Goal: Information Seeking & Learning: Learn about a topic

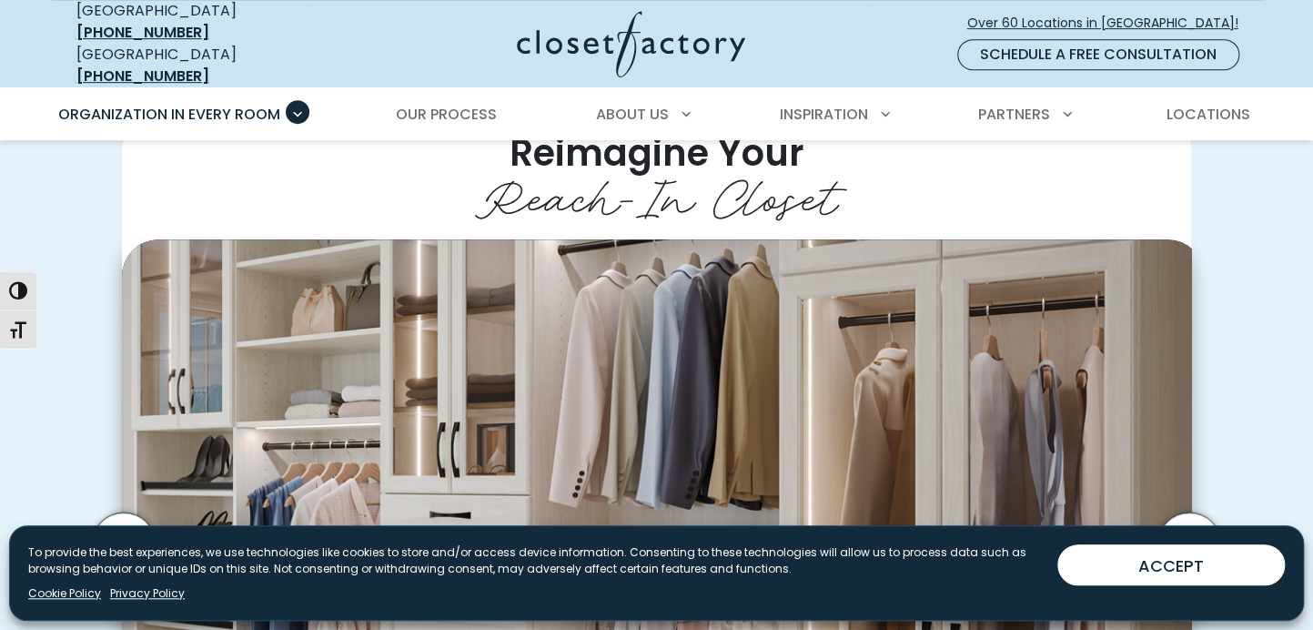
scroll to position [342, 0]
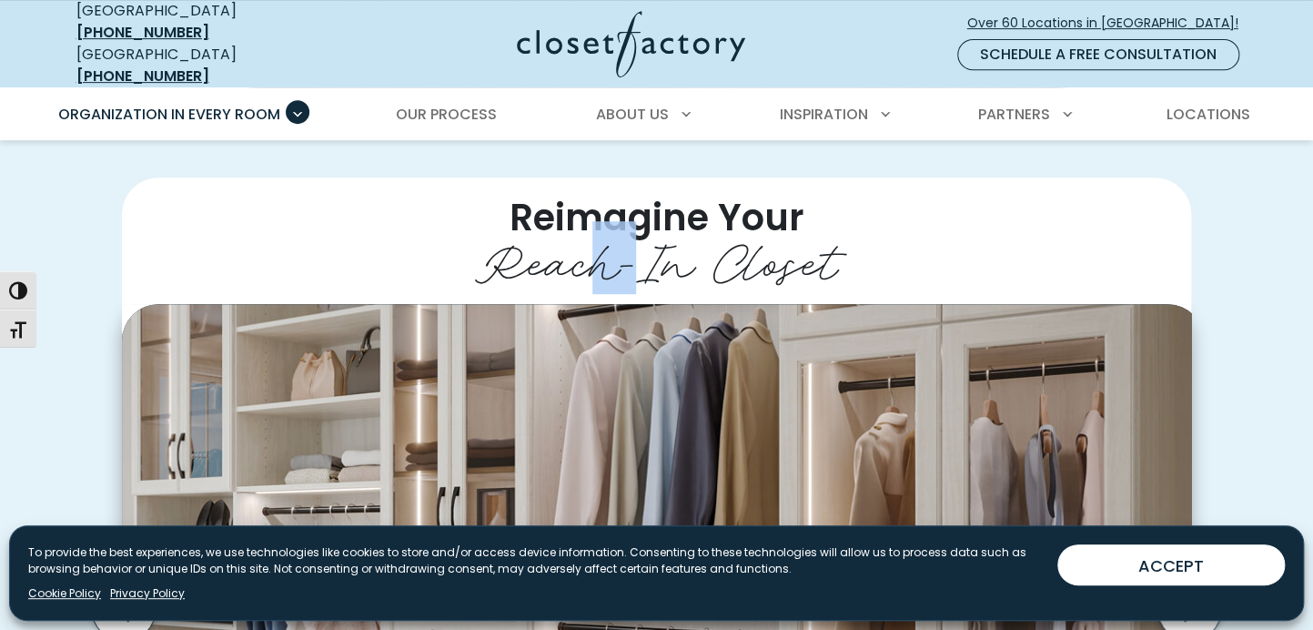
drag, startPoint x: 620, startPoint y: 177, endPoint x: 724, endPoint y: 190, distance: 105.4
click at [654, 193] on h2 "Reimagine Your Reach-In Closet" at bounding box center [656, 240] width 1069 height 126
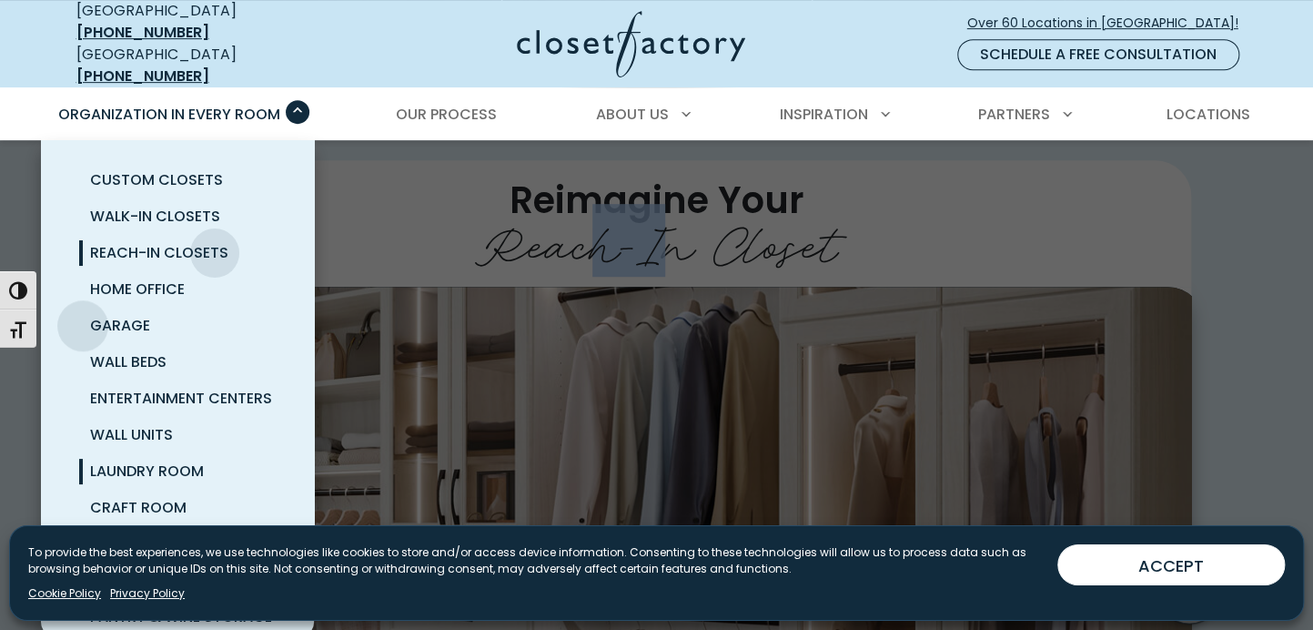
scroll to position [378, 0]
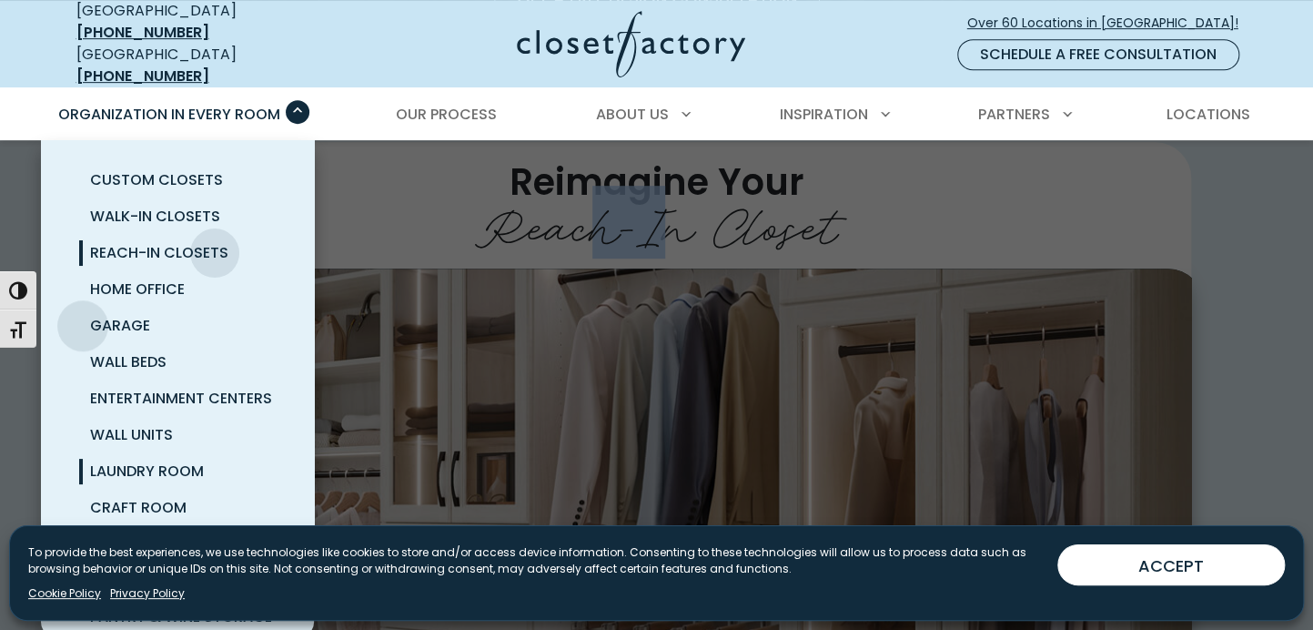
click at [90, 460] on span "Laundry Room" at bounding box center [147, 470] width 114 height 21
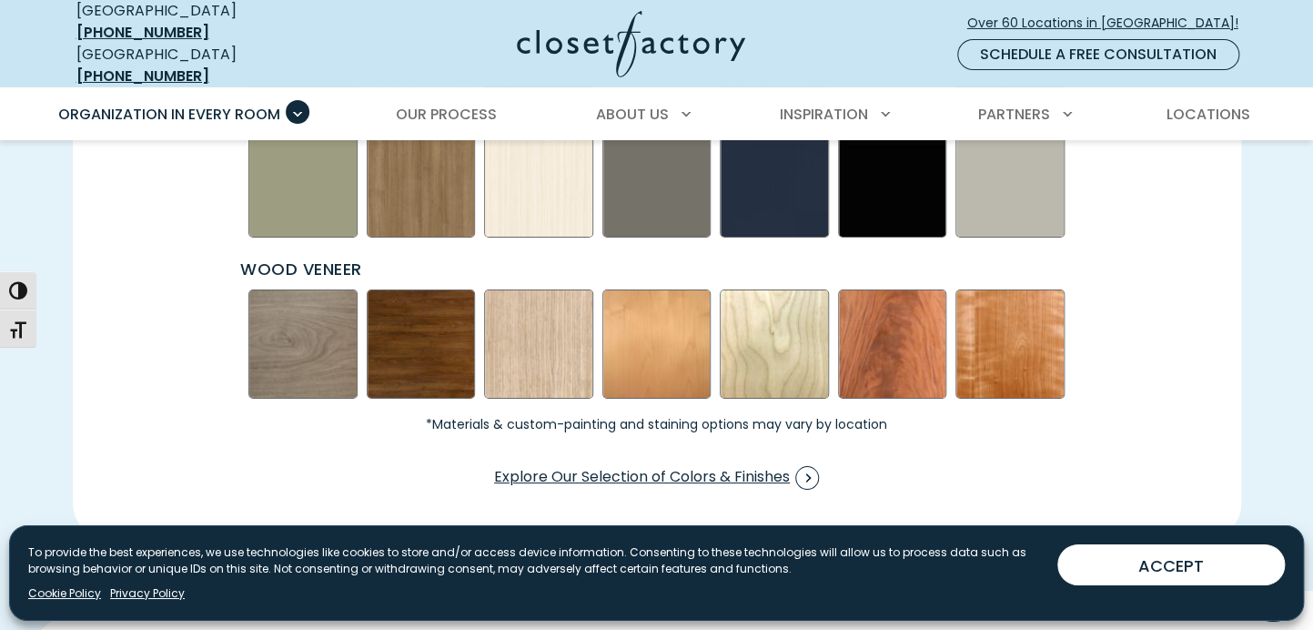
scroll to position [2930, 0]
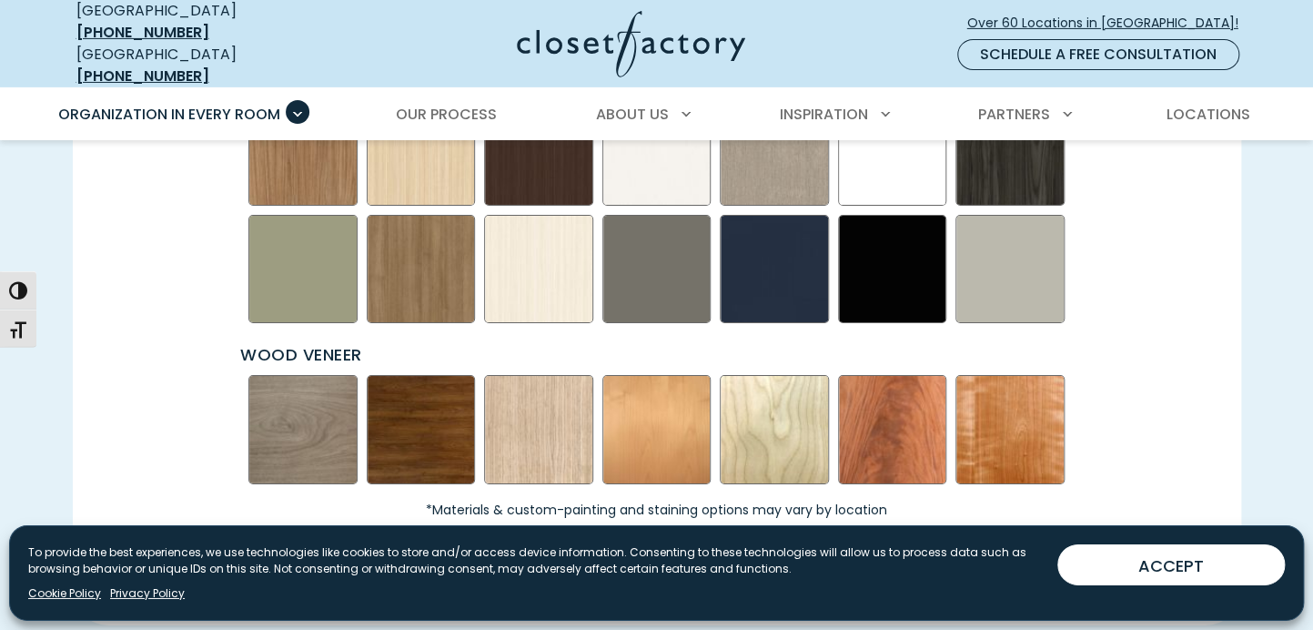
scroll to position [2866, 0]
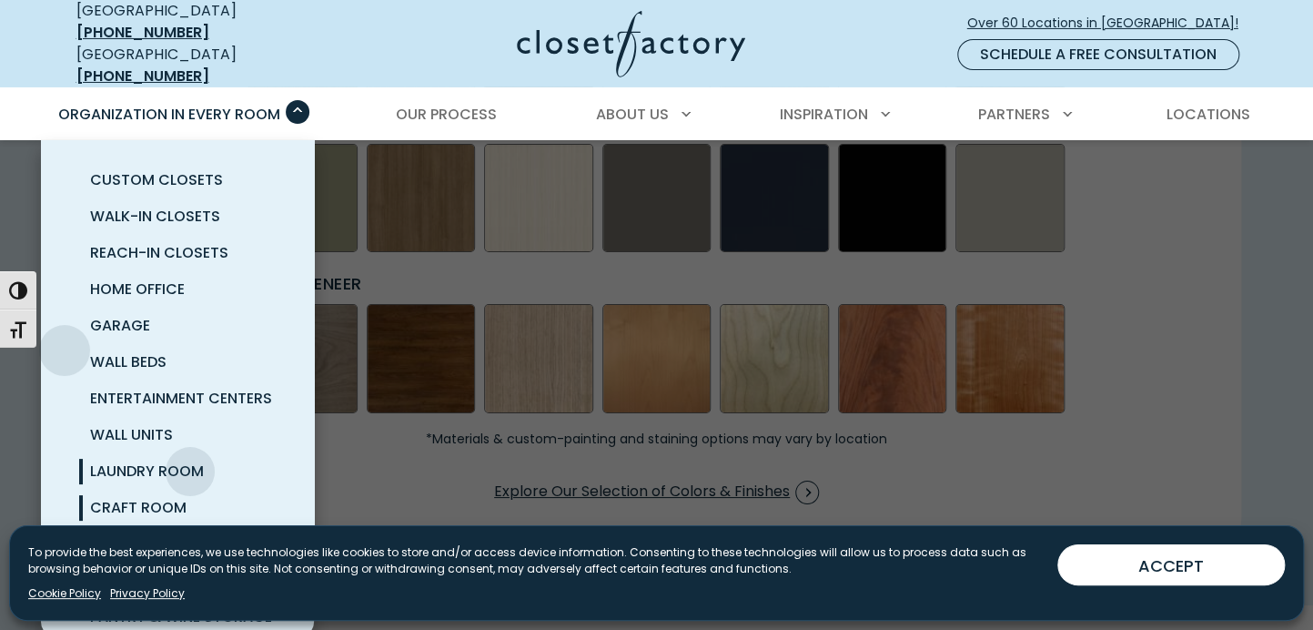
click at [90, 497] on span "Craft Room" at bounding box center [138, 507] width 96 height 21
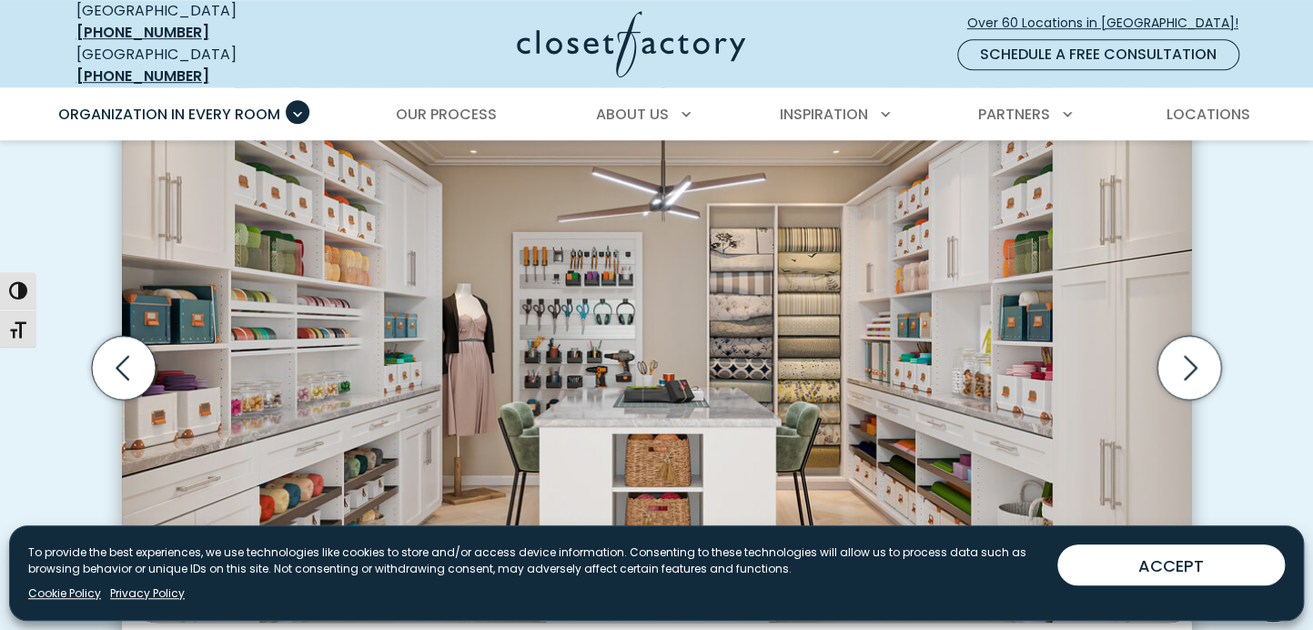
scroll to position [573, 0]
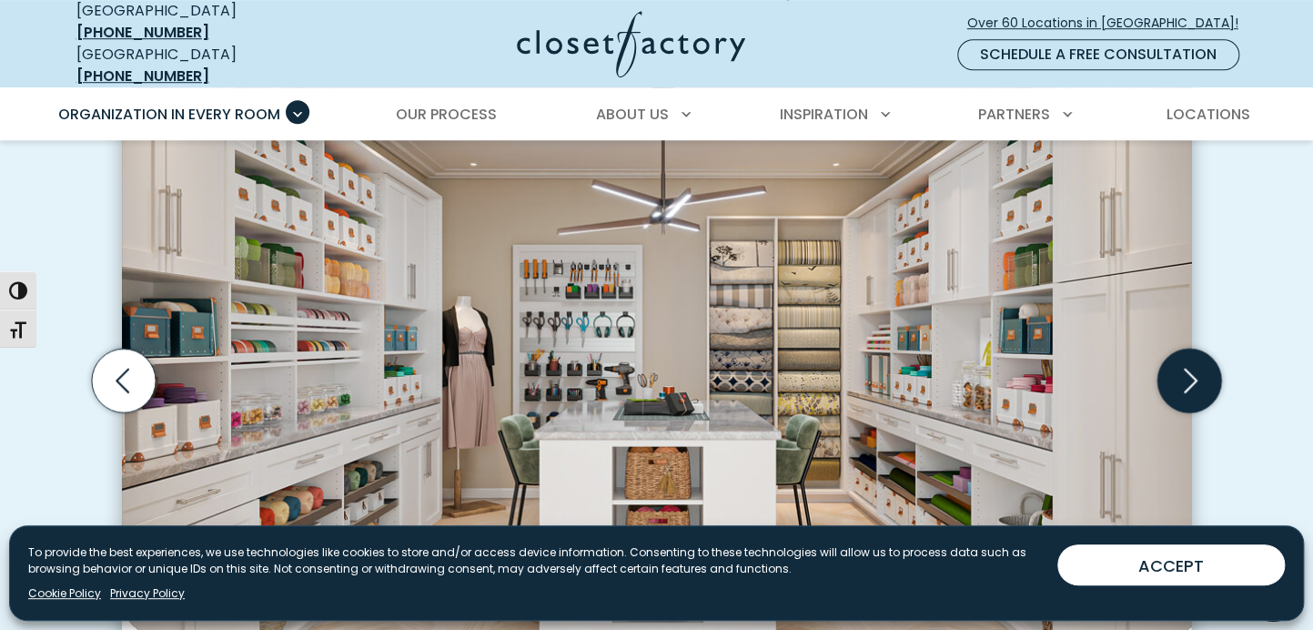
click at [1188, 349] on icon "Next slide" at bounding box center [1189, 381] width 64 height 64
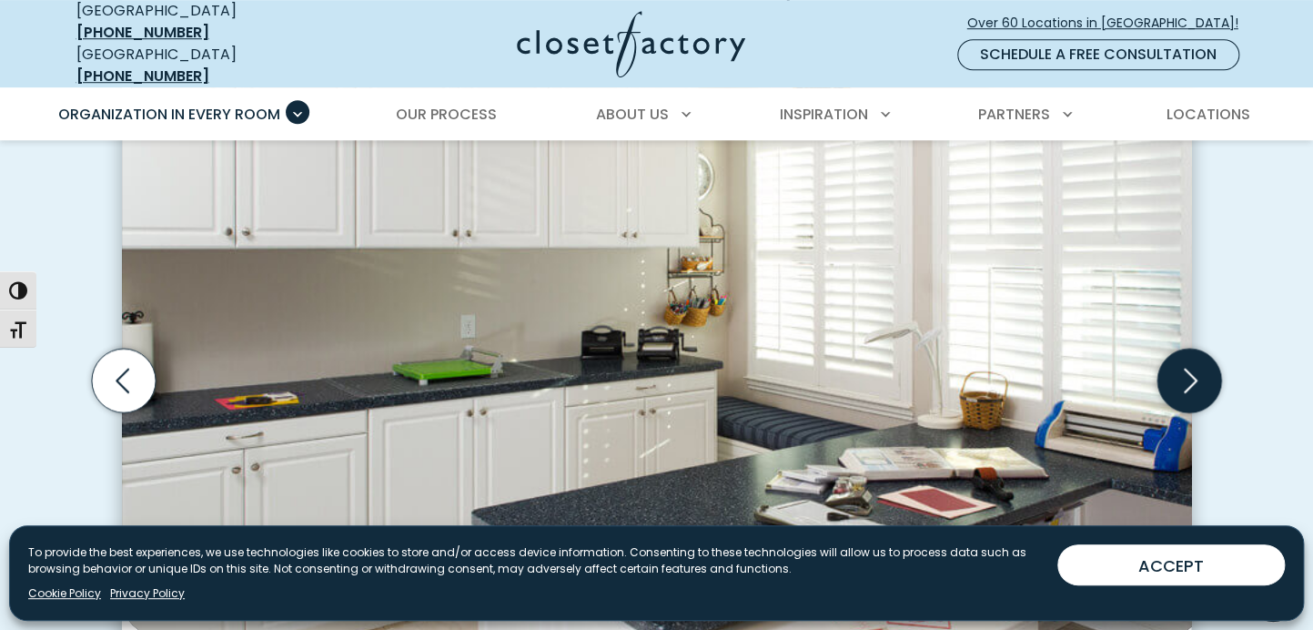
click at [1196, 349] on icon "Next slide" at bounding box center [1189, 381] width 64 height 64
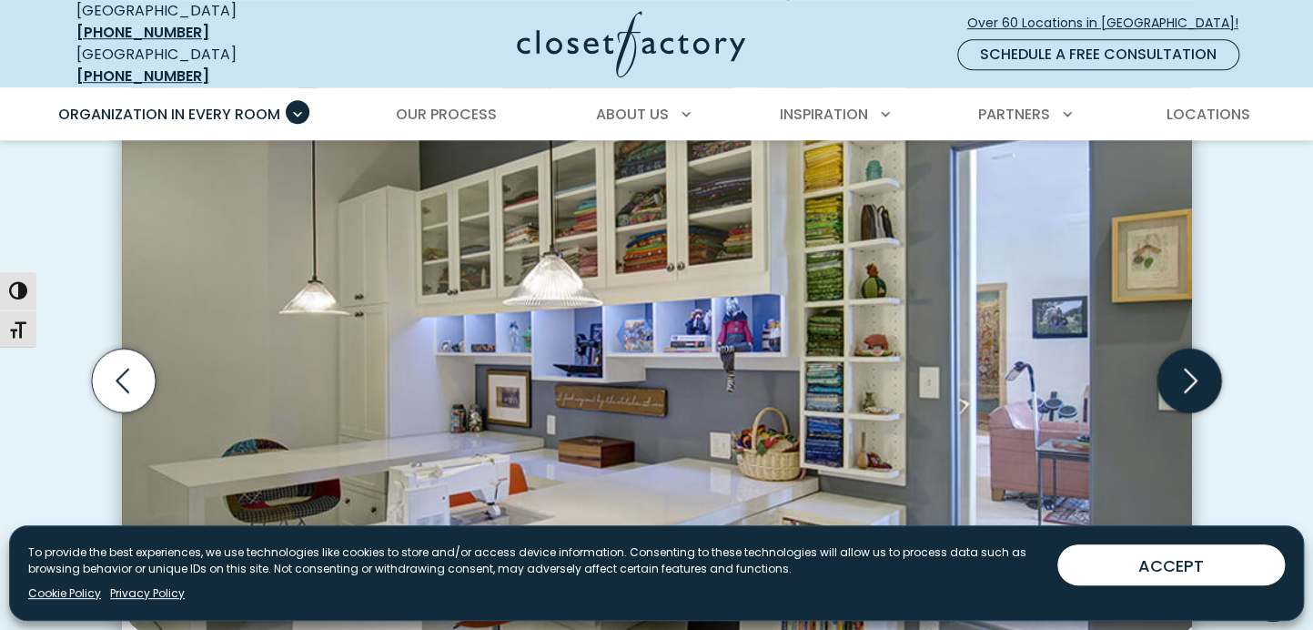
click at [1193, 368] on icon "Next slide" at bounding box center [1191, 380] width 14 height 25
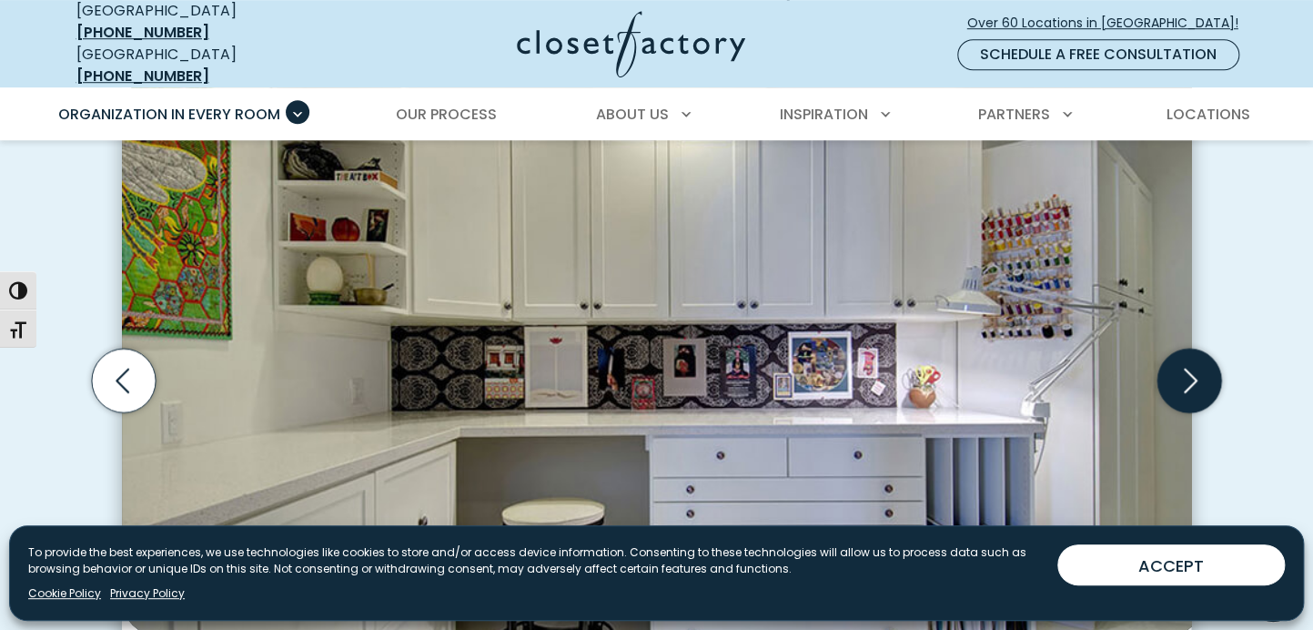
click at [1198, 349] on icon "Next slide" at bounding box center [1189, 381] width 64 height 64
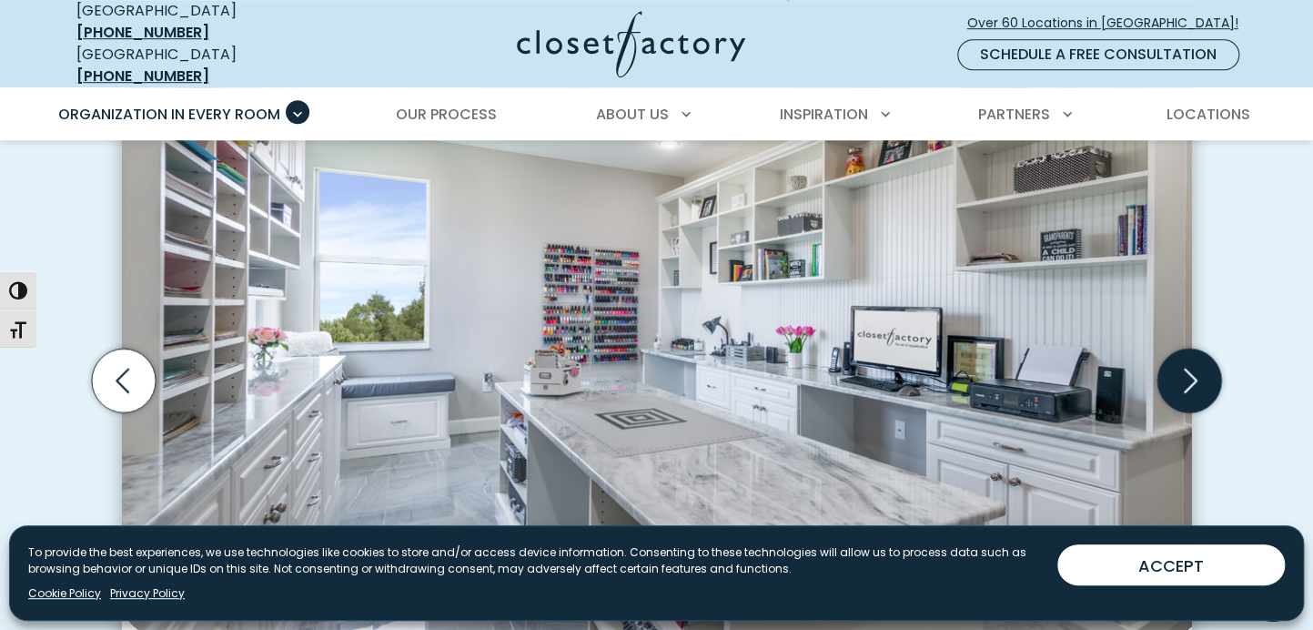
click at [1199, 349] on icon "Next slide" at bounding box center [1189, 381] width 64 height 64
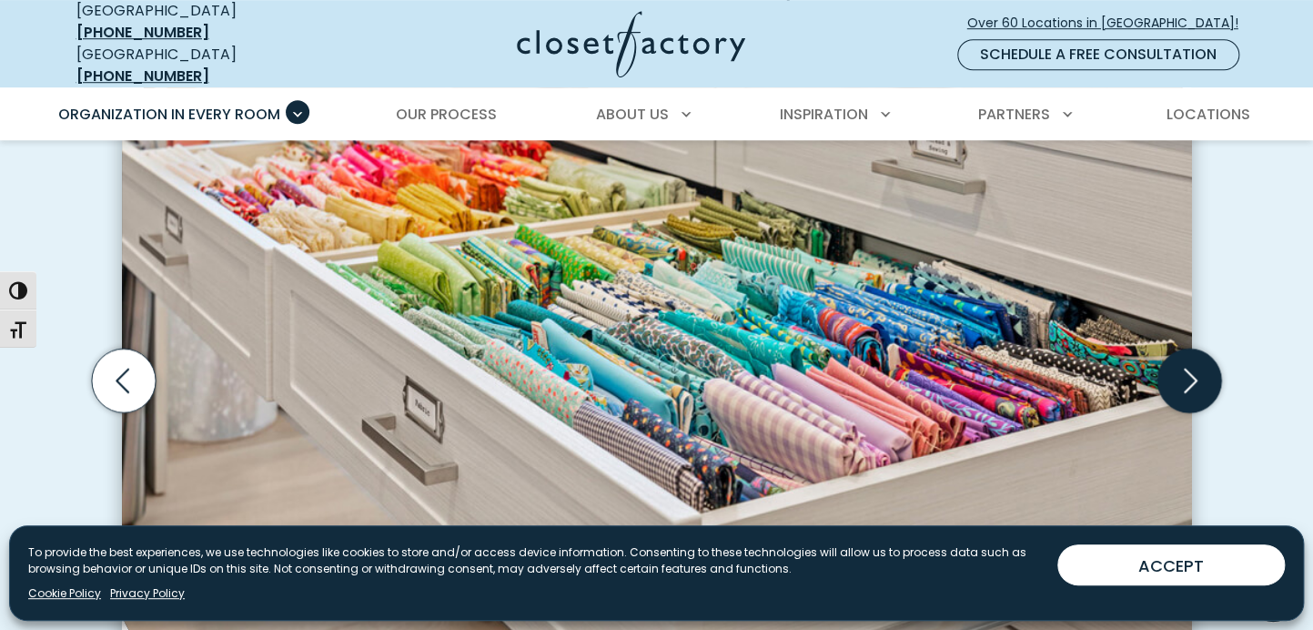
click at [1198, 349] on icon "Next slide" at bounding box center [1189, 381] width 64 height 64
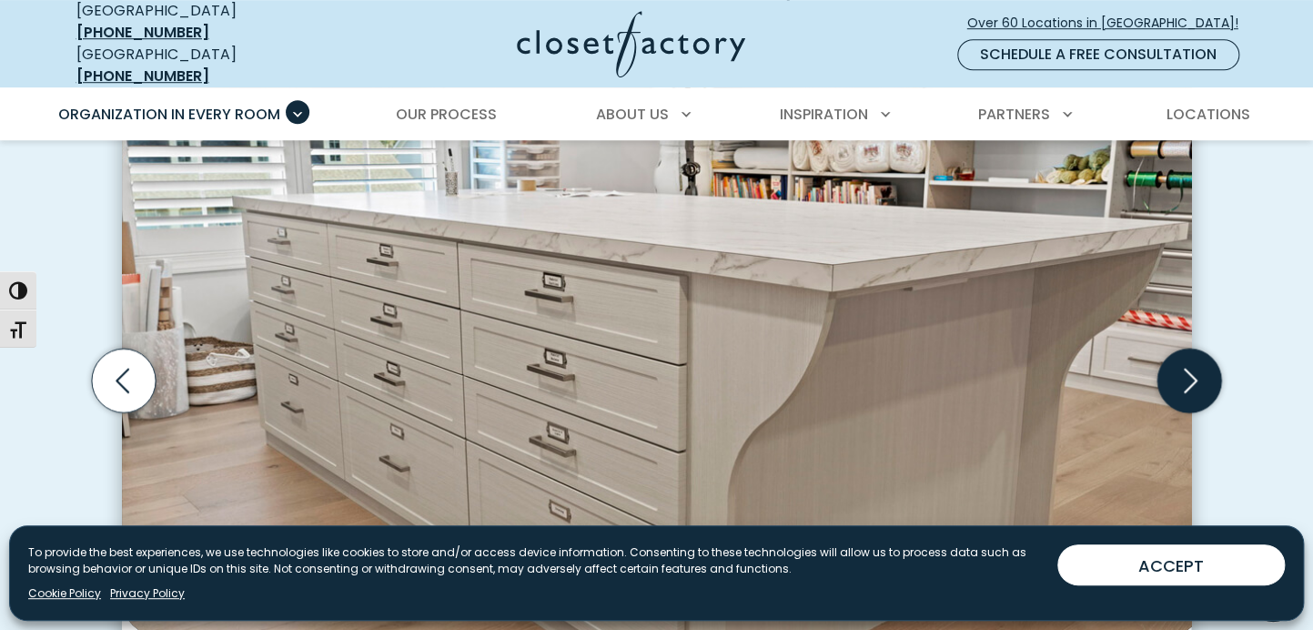
click at [1198, 349] on icon "Next slide" at bounding box center [1189, 381] width 64 height 64
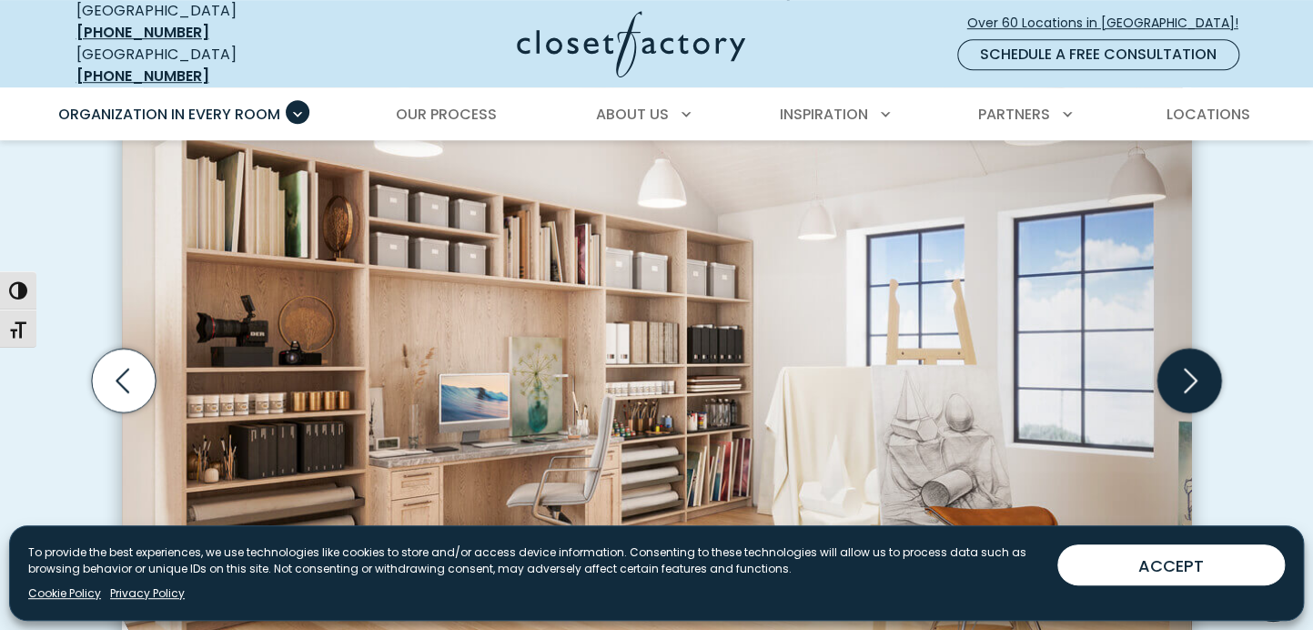
click at [1198, 349] on icon "Next slide" at bounding box center [1189, 381] width 64 height 64
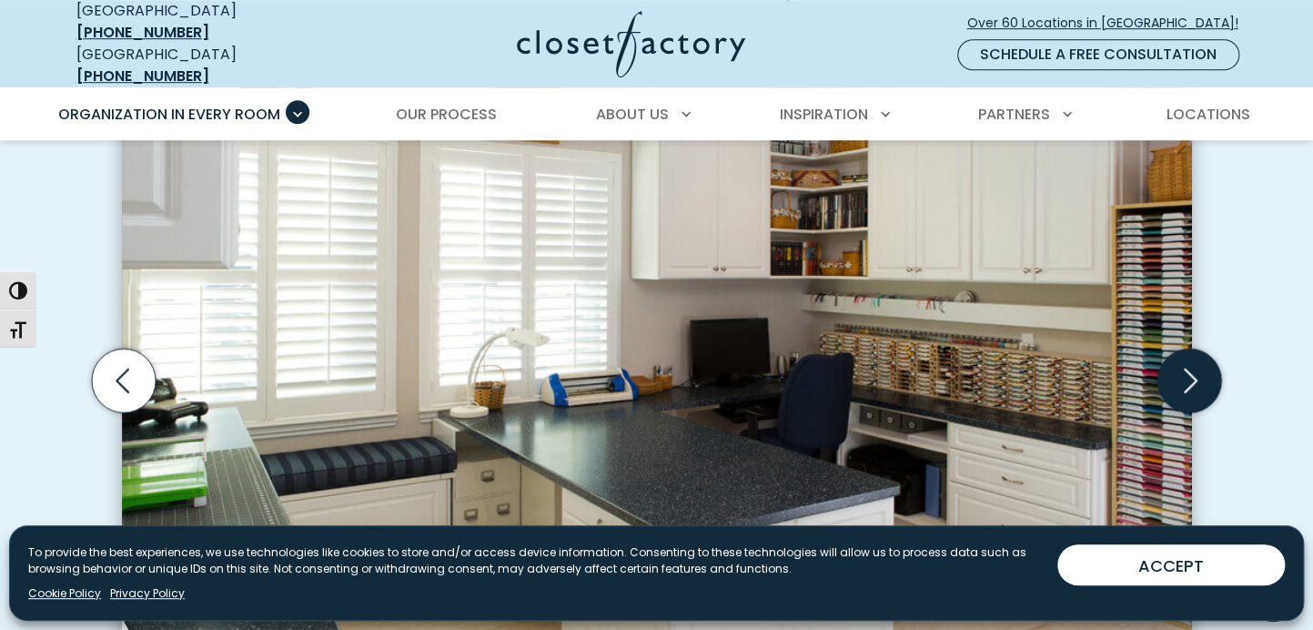
click at [1198, 349] on icon "Next slide" at bounding box center [1189, 381] width 64 height 64
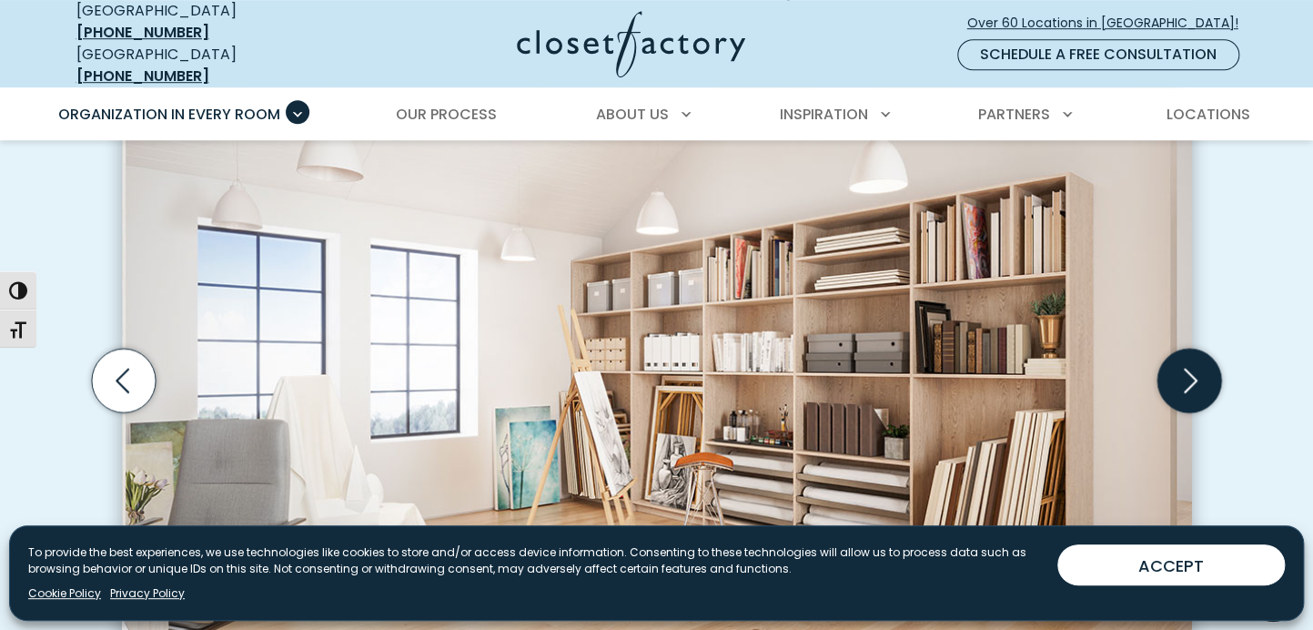
click at [1198, 349] on icon "Next slide" at bounding box center [1189, 381] width 64 height 64
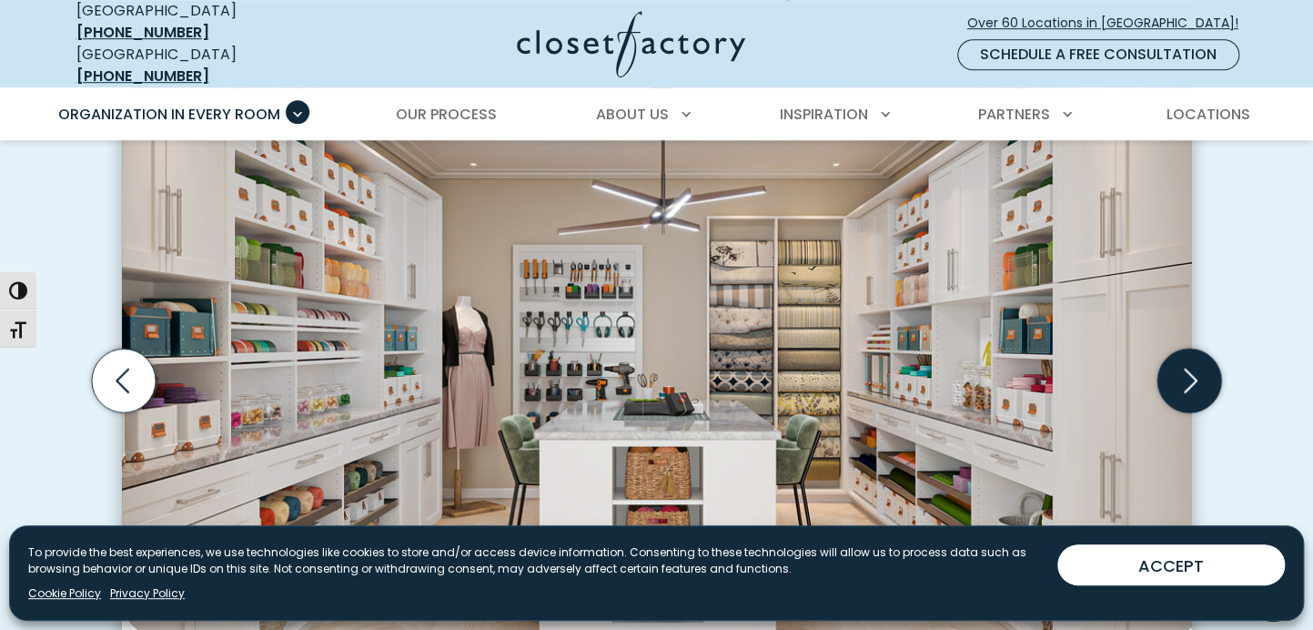
click at [1197, 368] on icon "Next slide" at bounding box center [1191, 380] width 14 height 25
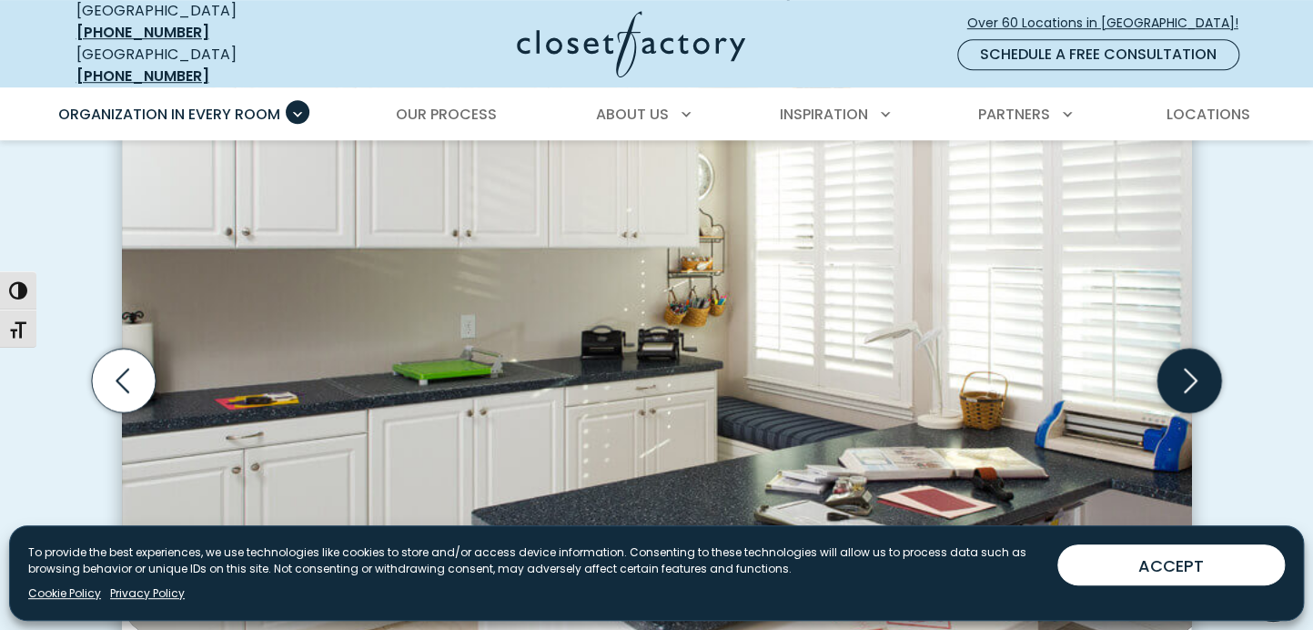
click at [1197, 368] on icon "Next slide" at bounding box center [1191, 380] width 14 height 25
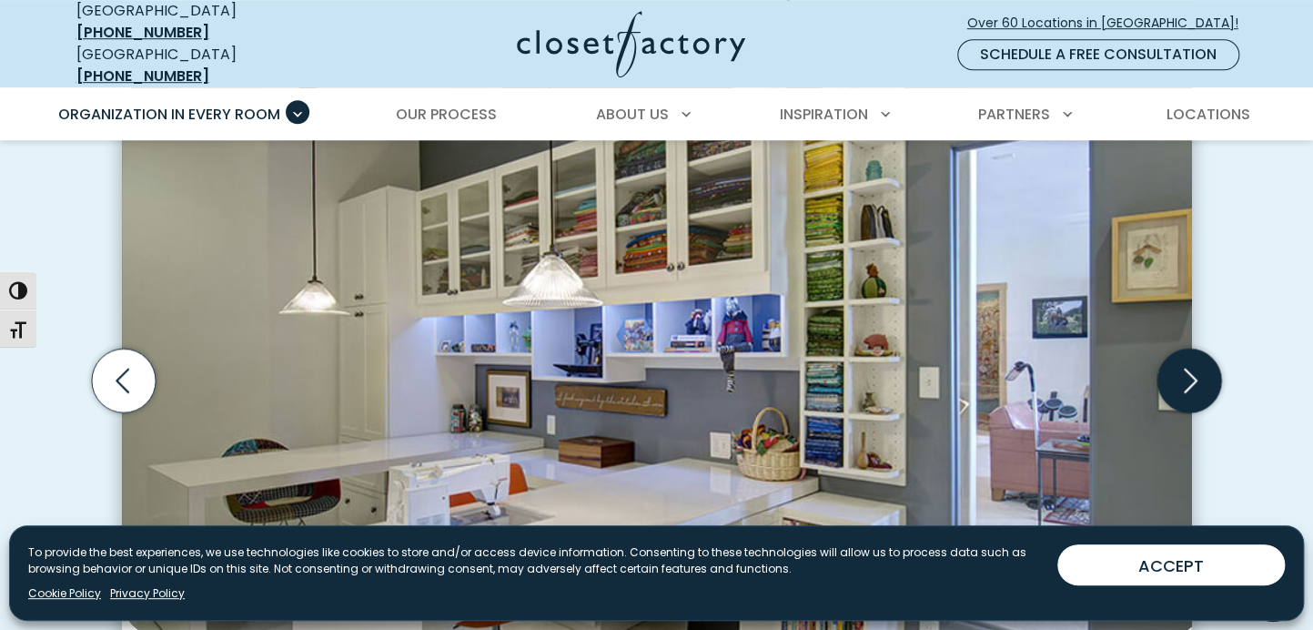
click at [1208, 349] on icon "Next slide" at bounding box center [1189, 381] width 64 height 64
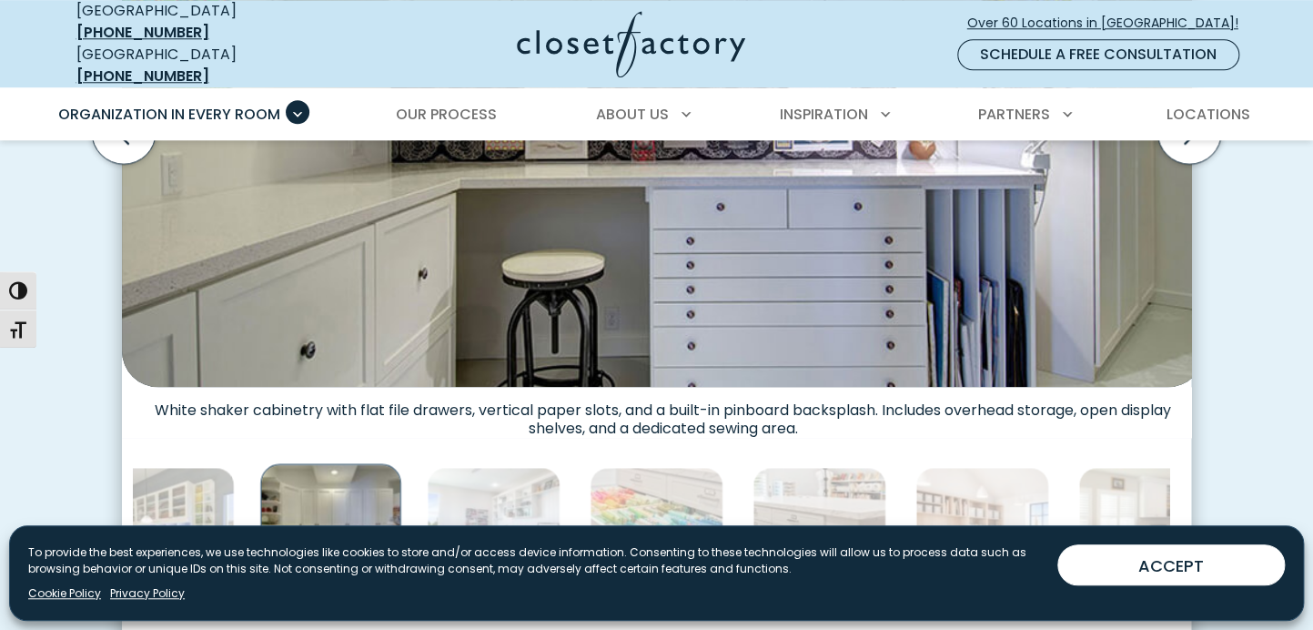
scroll to position [828, 0]
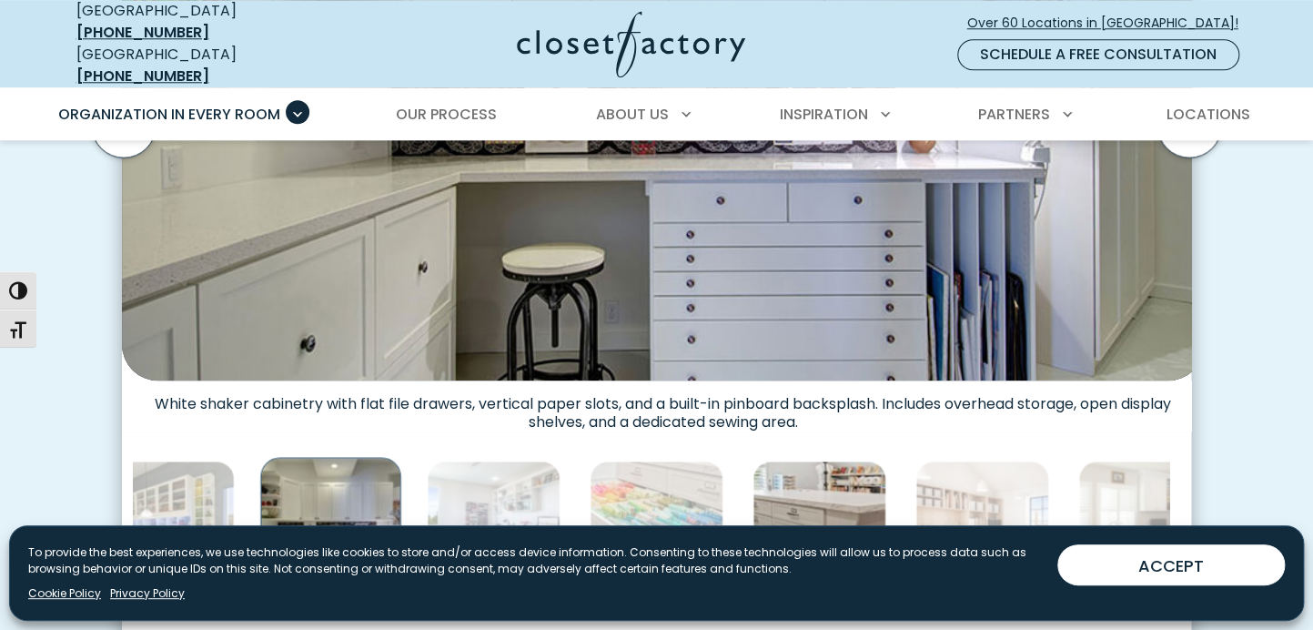
click at [753, 460] on img "Thumbnail Gallery" at bounding box center [820, 527] width 134 height 134
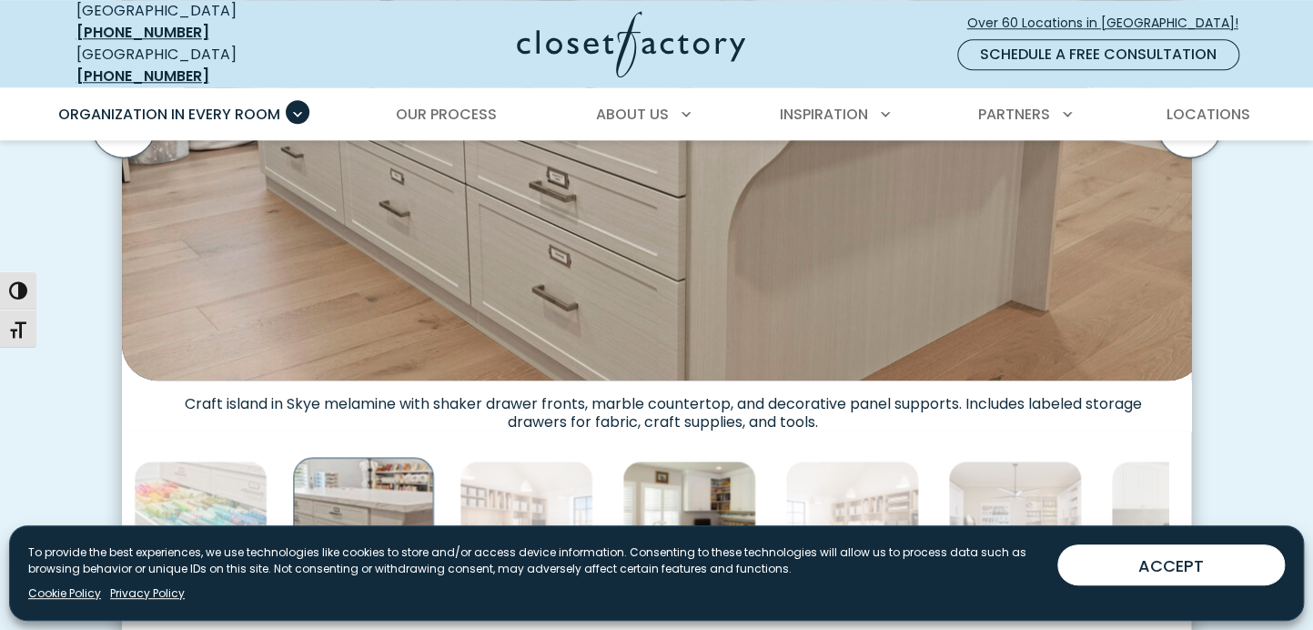
click at [622, 460] on img "Thumbnail Gallery" at bounding box center [689, 527] width 134 height 134
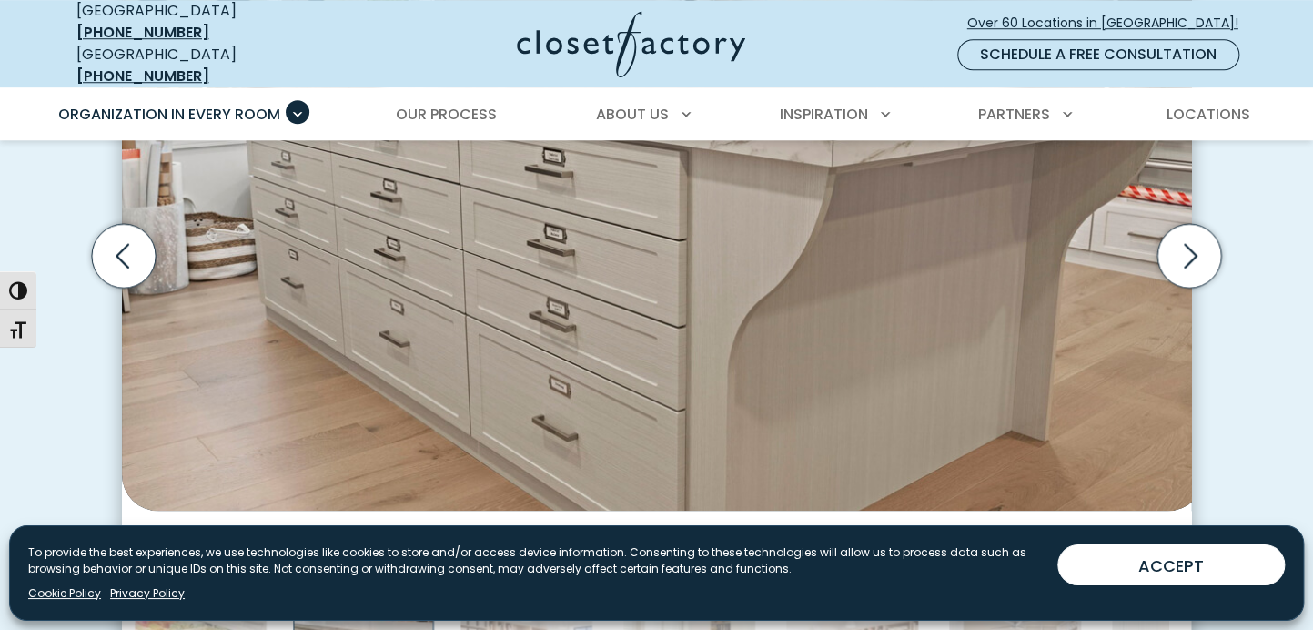
scroll to position [701, 0]
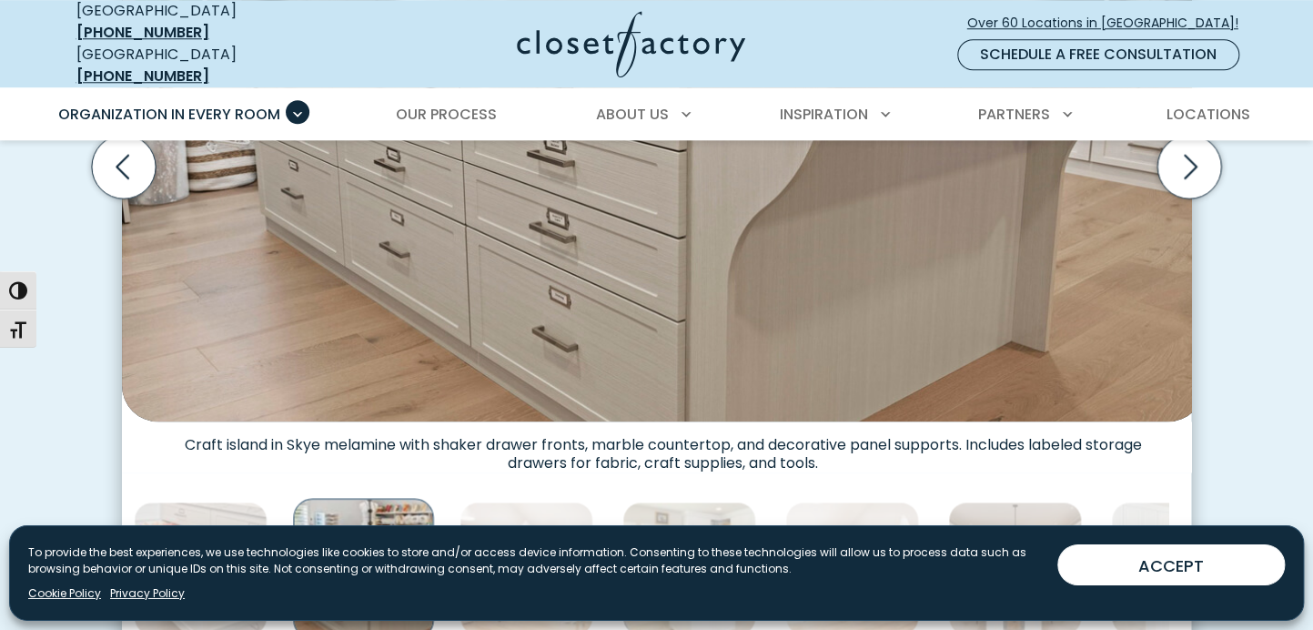
scroll to position [828, 0]
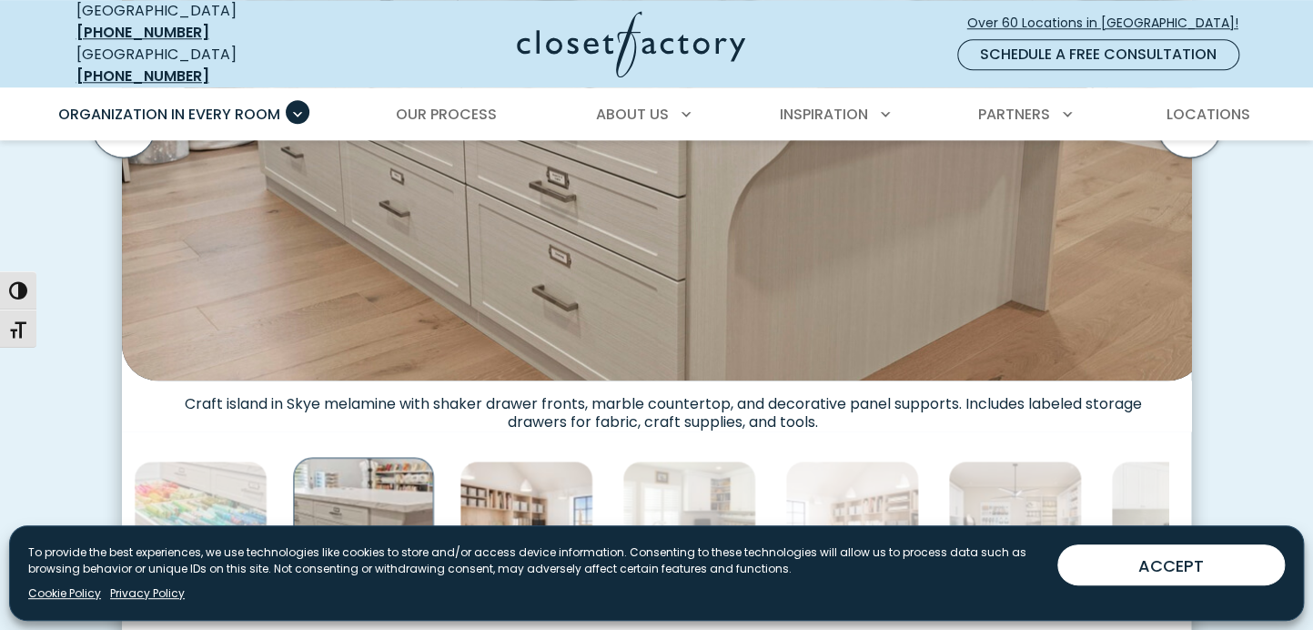
click at [460, 460] on img "Thumbnail Gallery" at bounding box center [527, 527] width 134 height 134
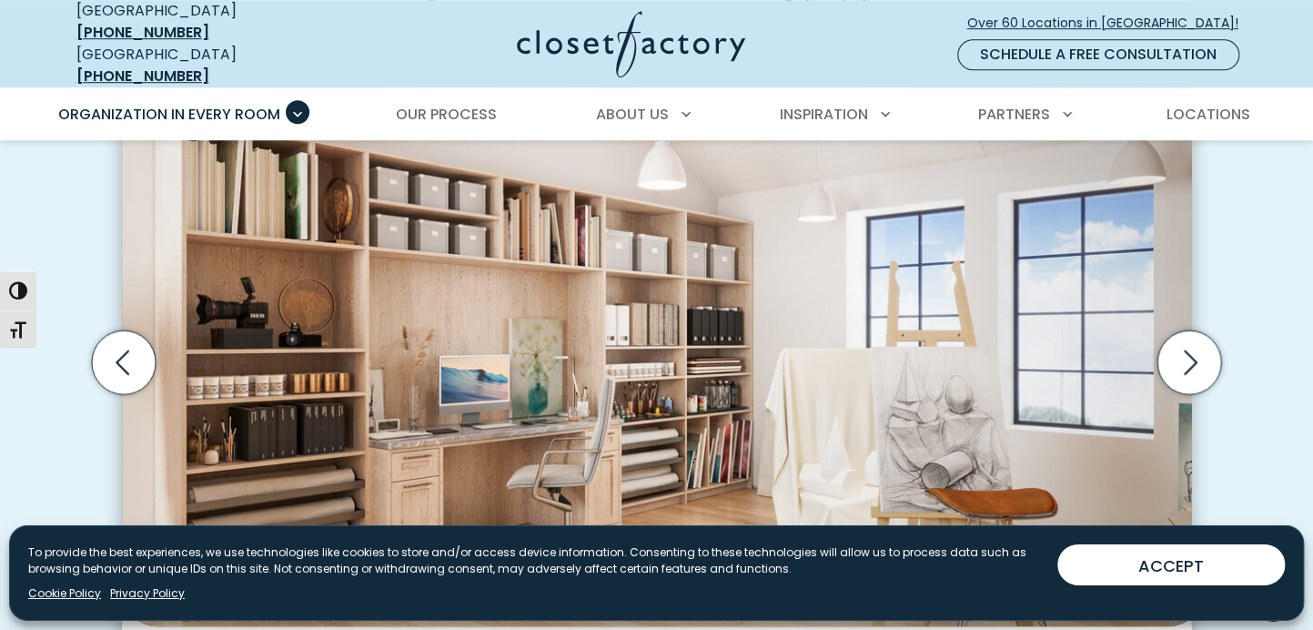
scroll to position [510, 0]
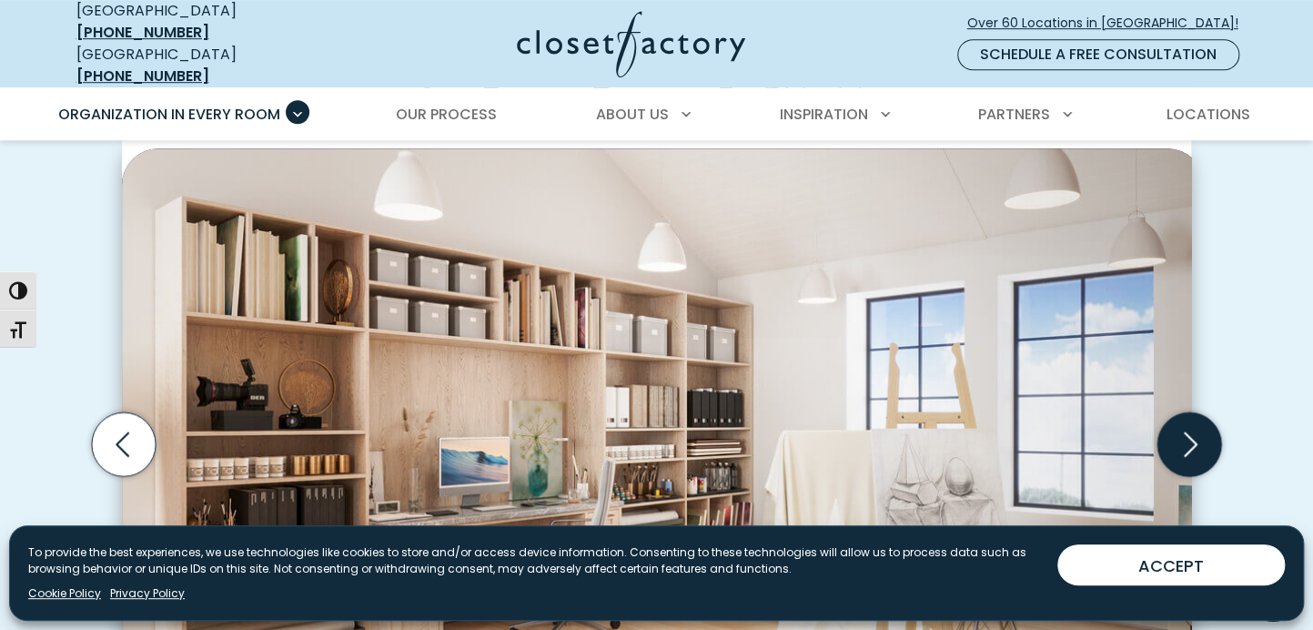
click at [1190, 412] on icon "Next slide" at bounding box center [1189, 444] width 64 height 64
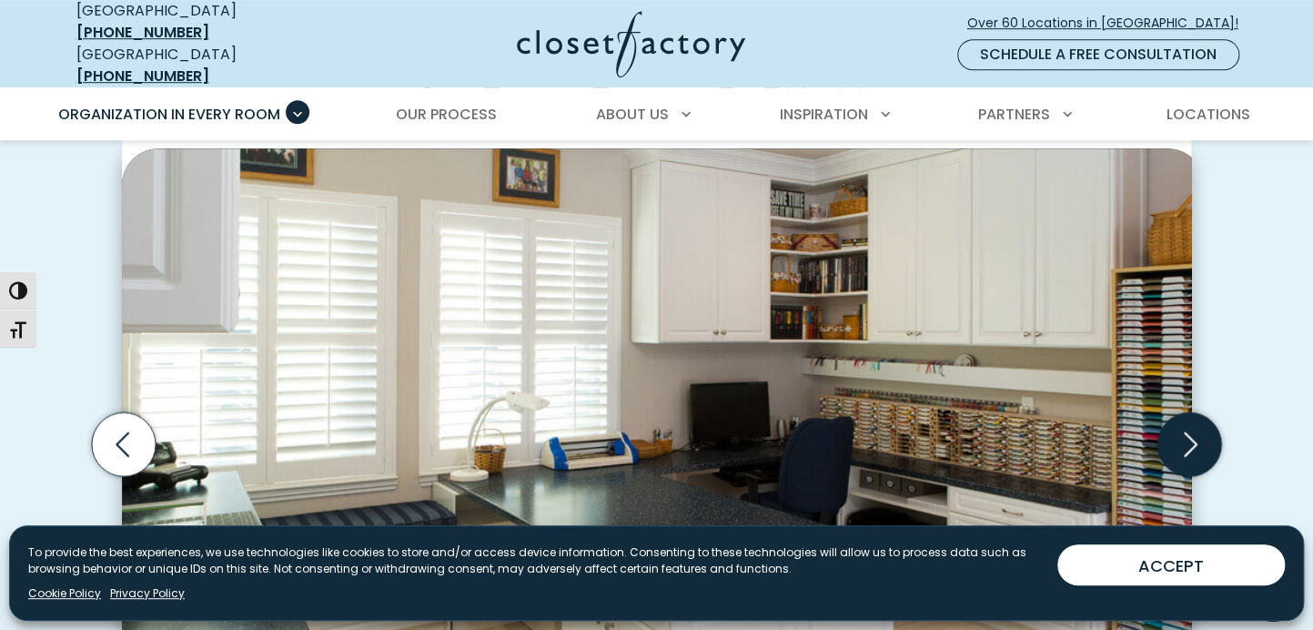
click at [1189, 412] on icon "Next slide" at bounding box center [1189, 444] width 64 height 64
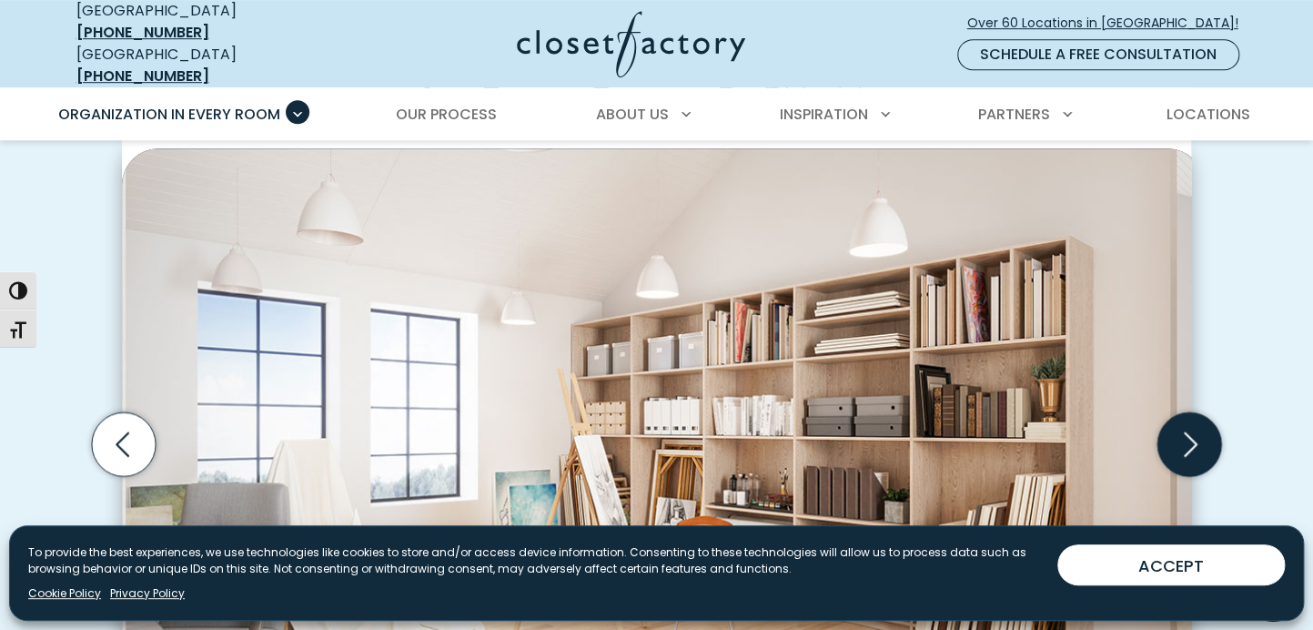
click at [1180, 412] on icon "Next slide" at bounding box center [1189, 444] width 64 height 64
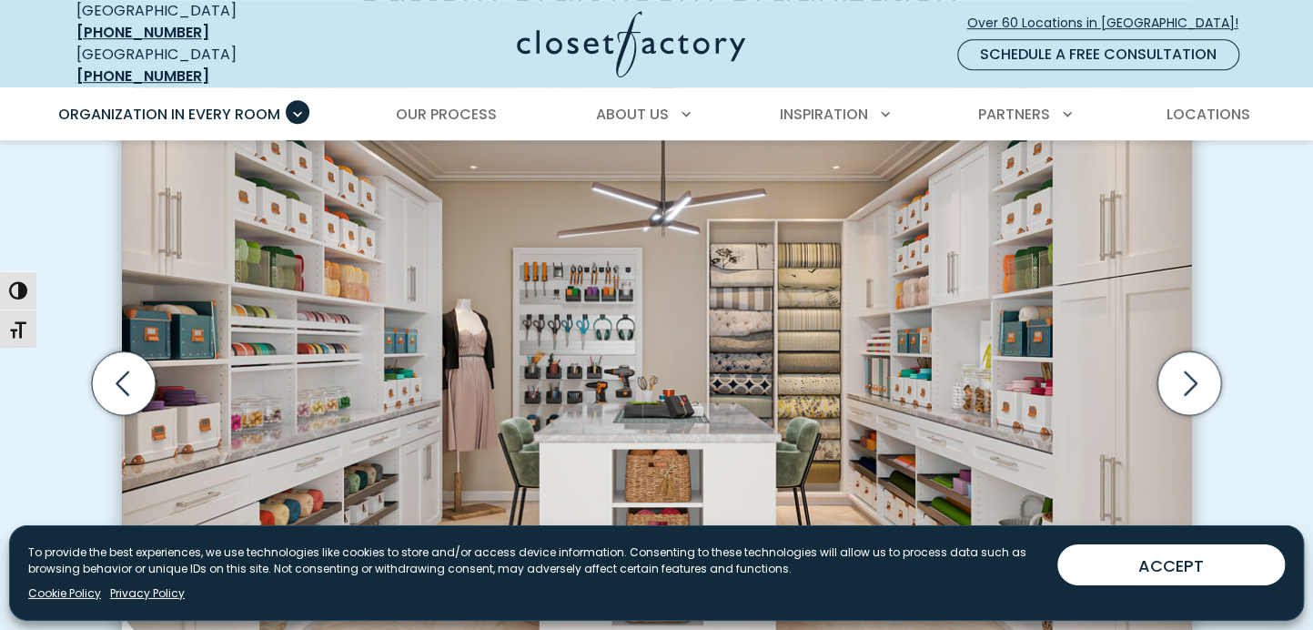
scroll to position [573, 0]
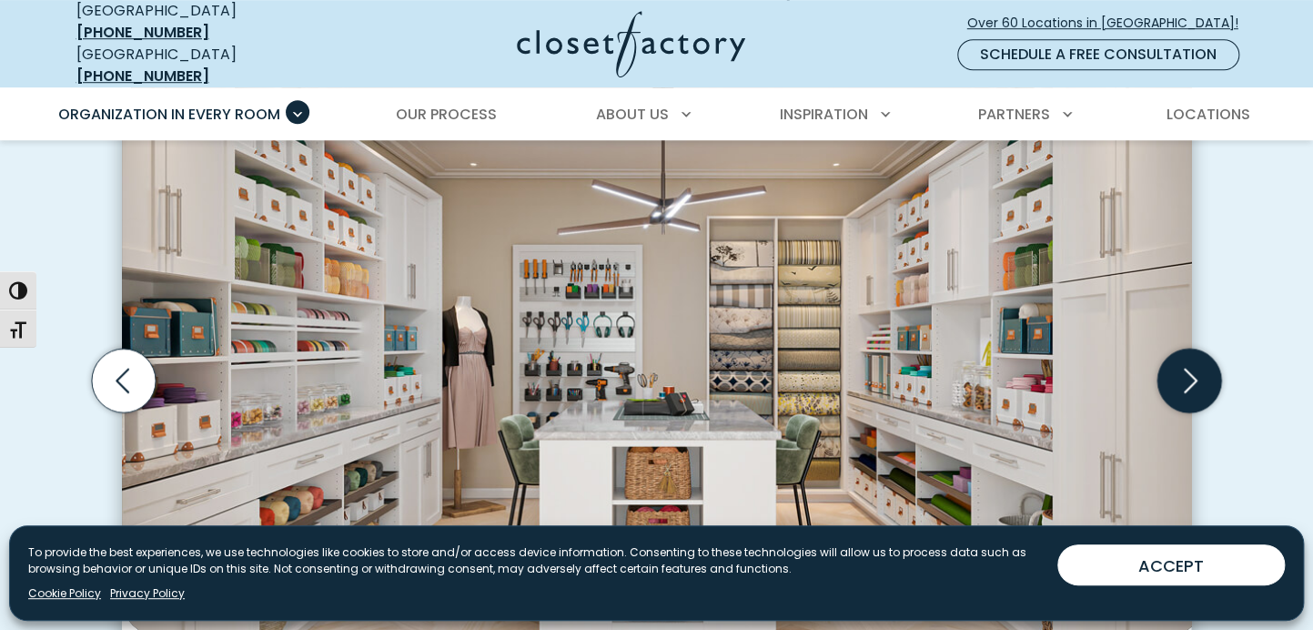
click at [1205, 349] on icon "Next slide" at bounding box center [1189, 381] width 64 height 64
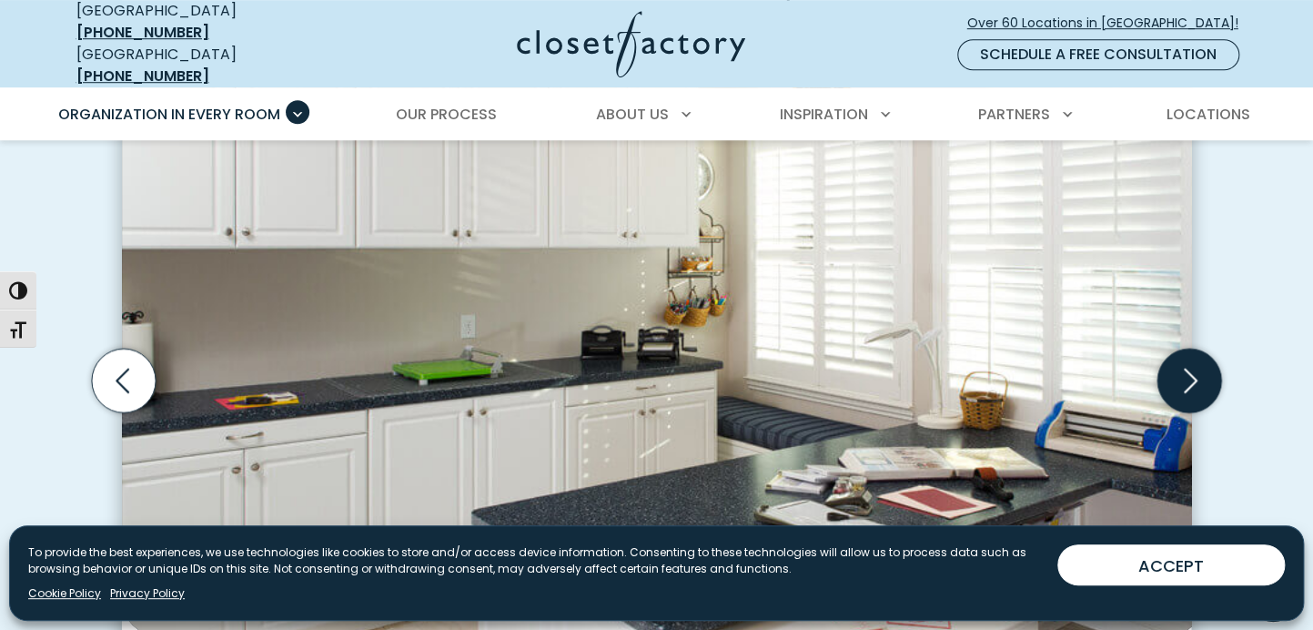
click at [1201, 349] on icon "Next slide" at bounding box center [1189, 381] width 64 height 64
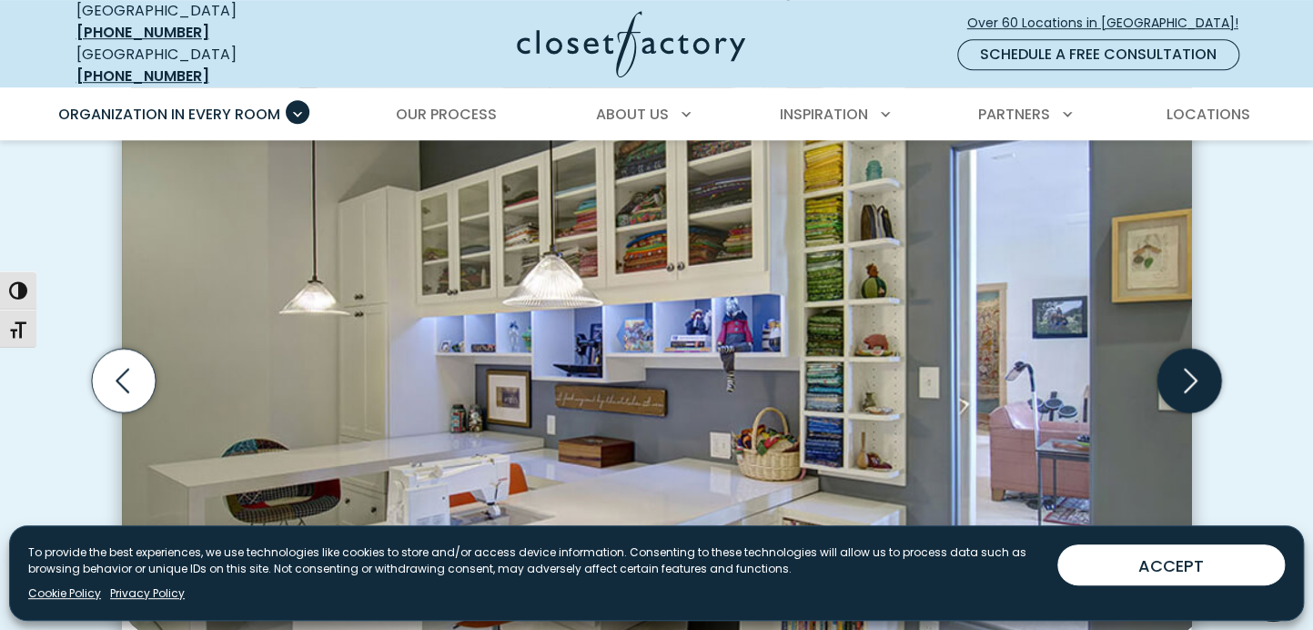
click at [1197, 349] on icon "Next slide" at bounding box center [1189, 381] width 64 height 64
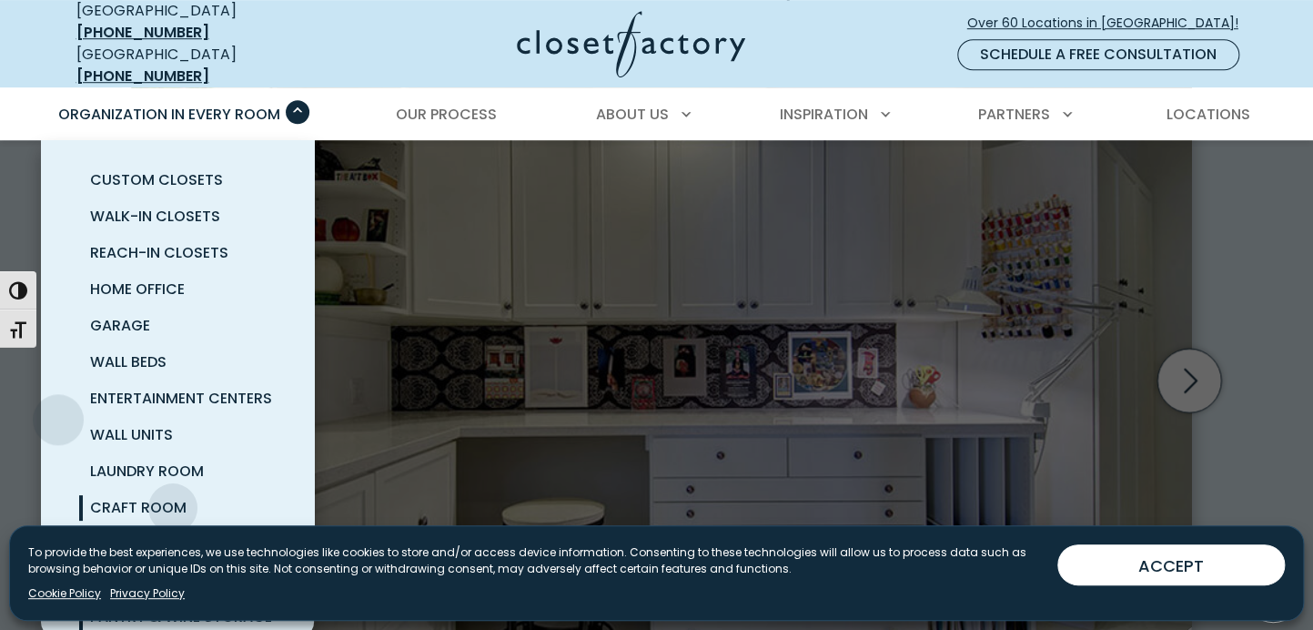
click at [90, 606] on span "Pantry & Wine Storage" at bounding box center [181, 616] width 182 height 21
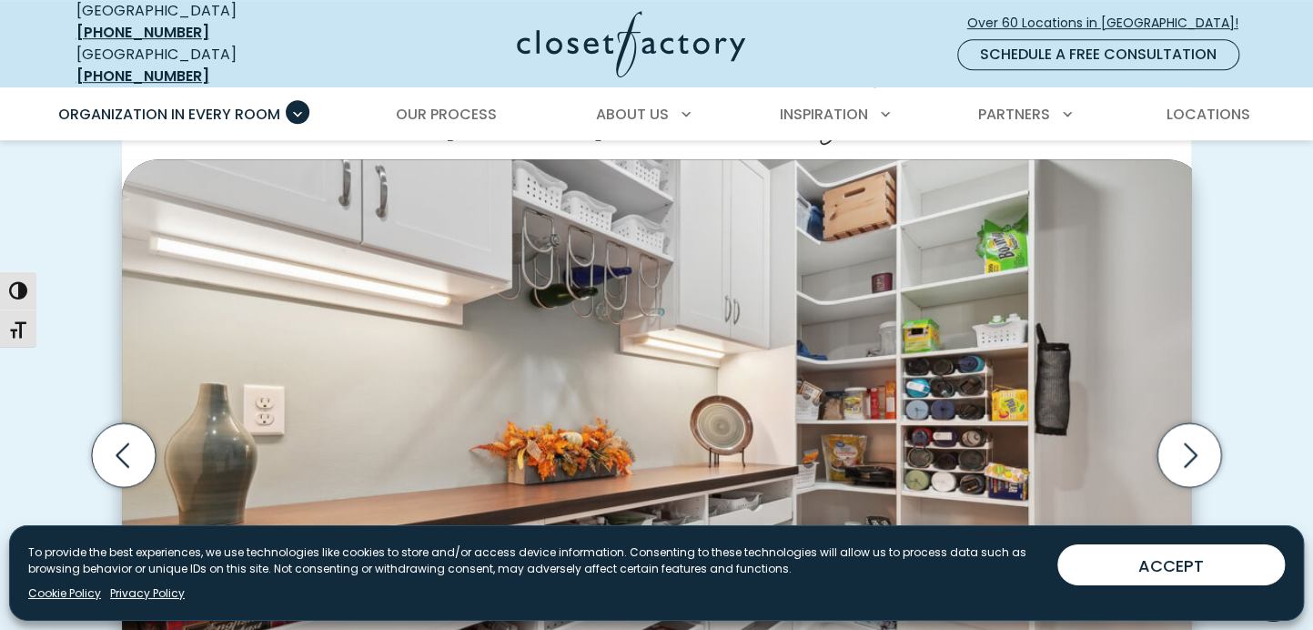
scroll to position [497, 0]
click at [1201, 424] on icon "Next slide" at bounding box center [1189, 456] width 64 height 64
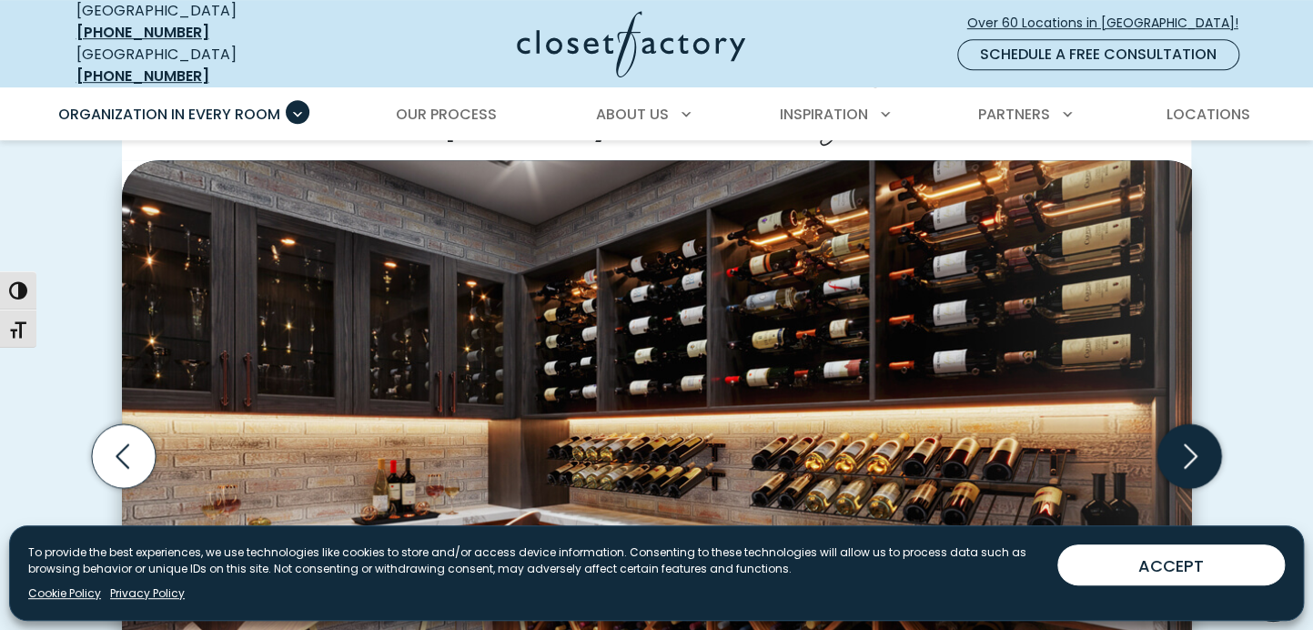
click at [1201, 424] on icon "Next slide" at bounding box center [1189, 456] width 64 height 64
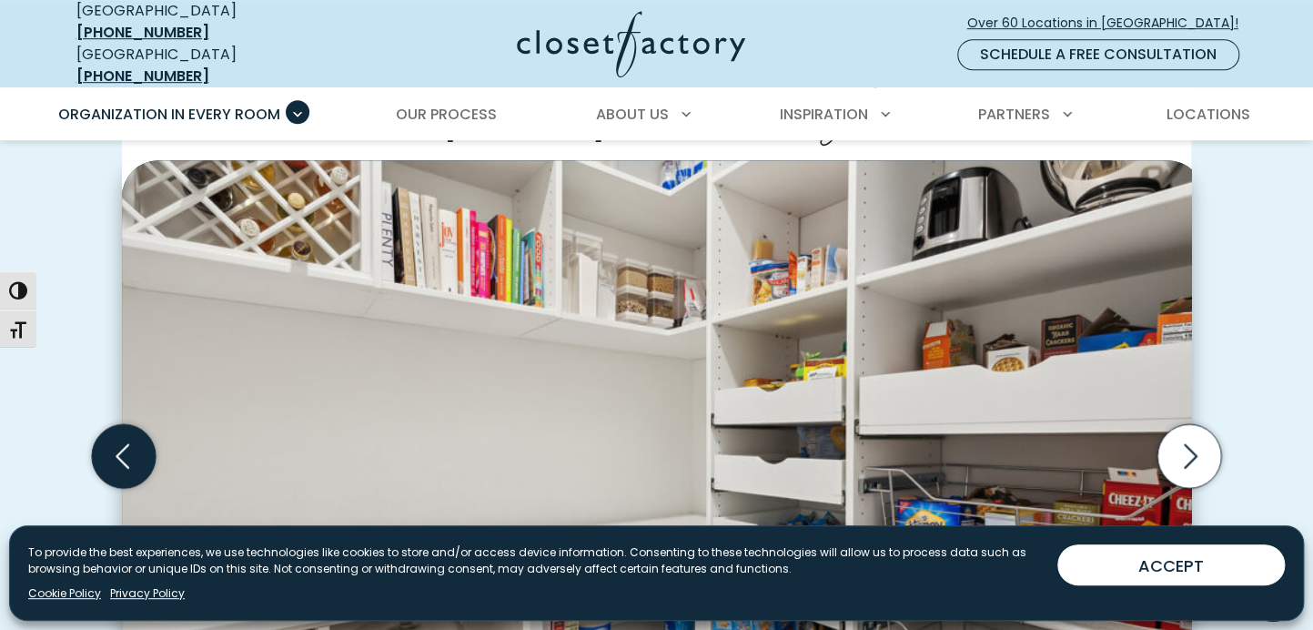
click at [122, 424] on icon "Previous slide" at bounding box center [124, 456] width 64 height 64
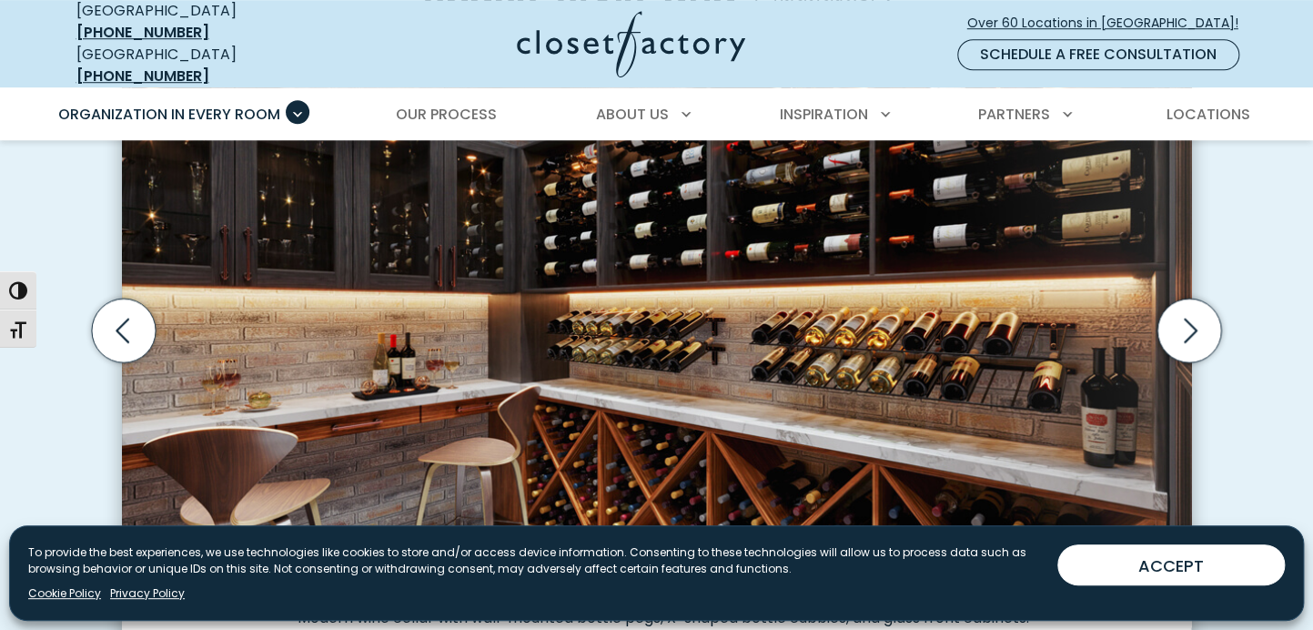
scroll to position [624, 0]
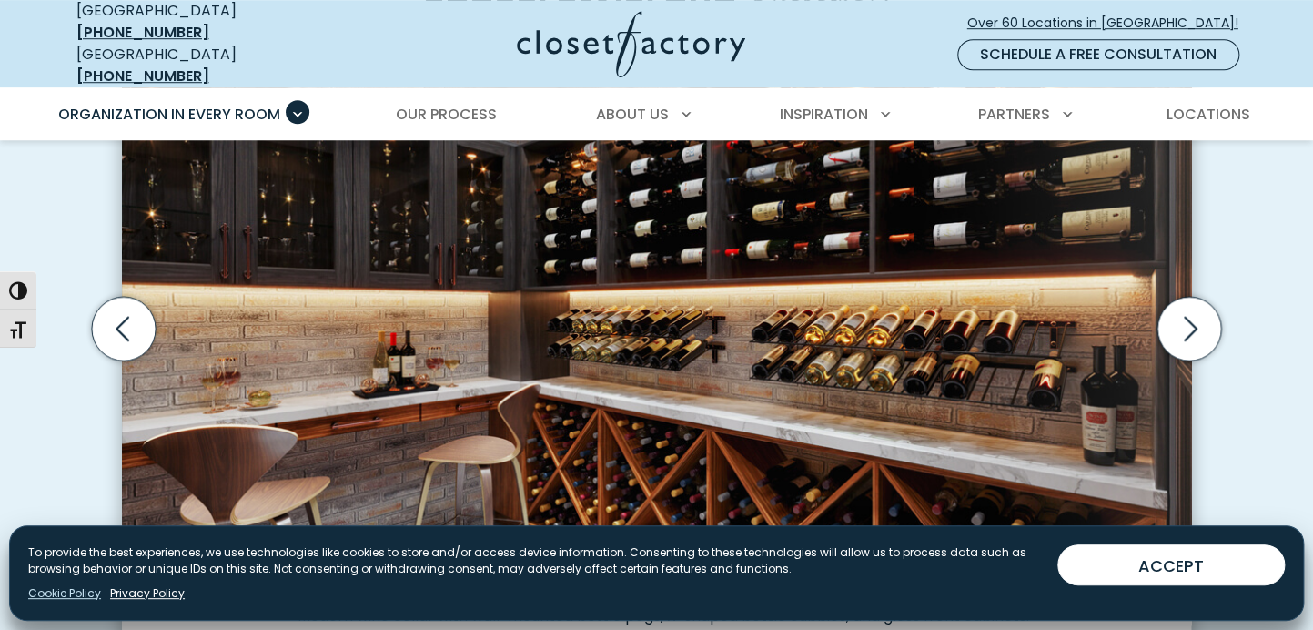
click at [52, 601] on link "Cookie Policy" at bounding box center [64, 593] width 73 height 16
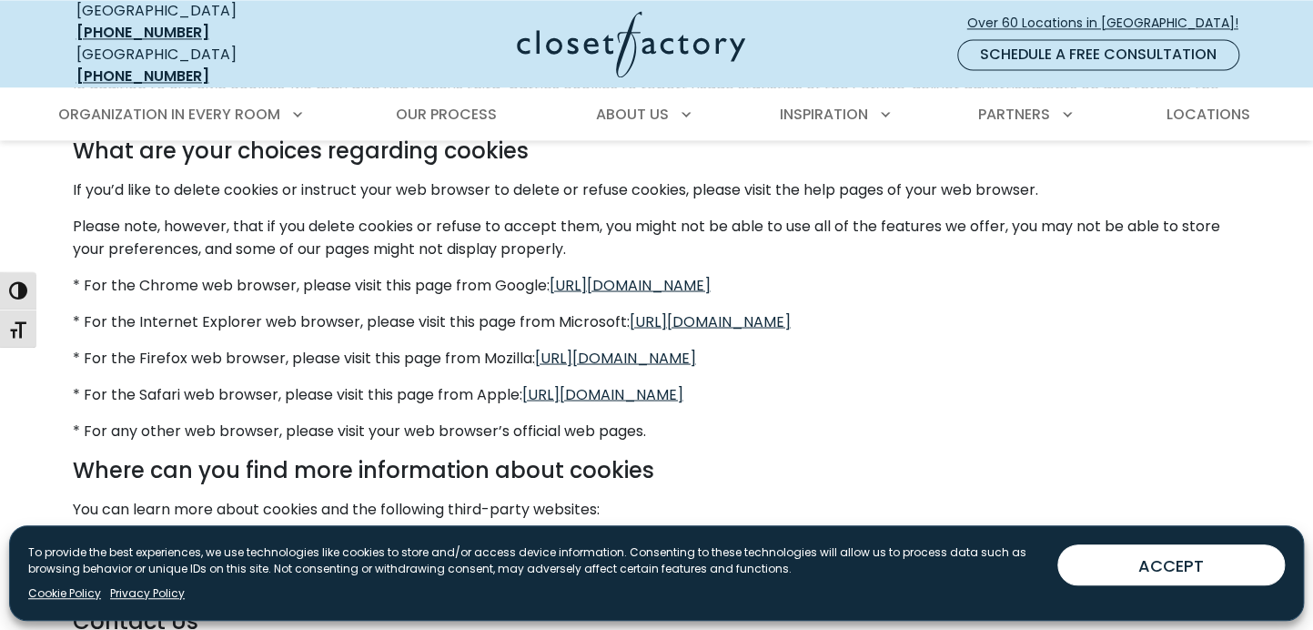
scroll to position [1395, 0]
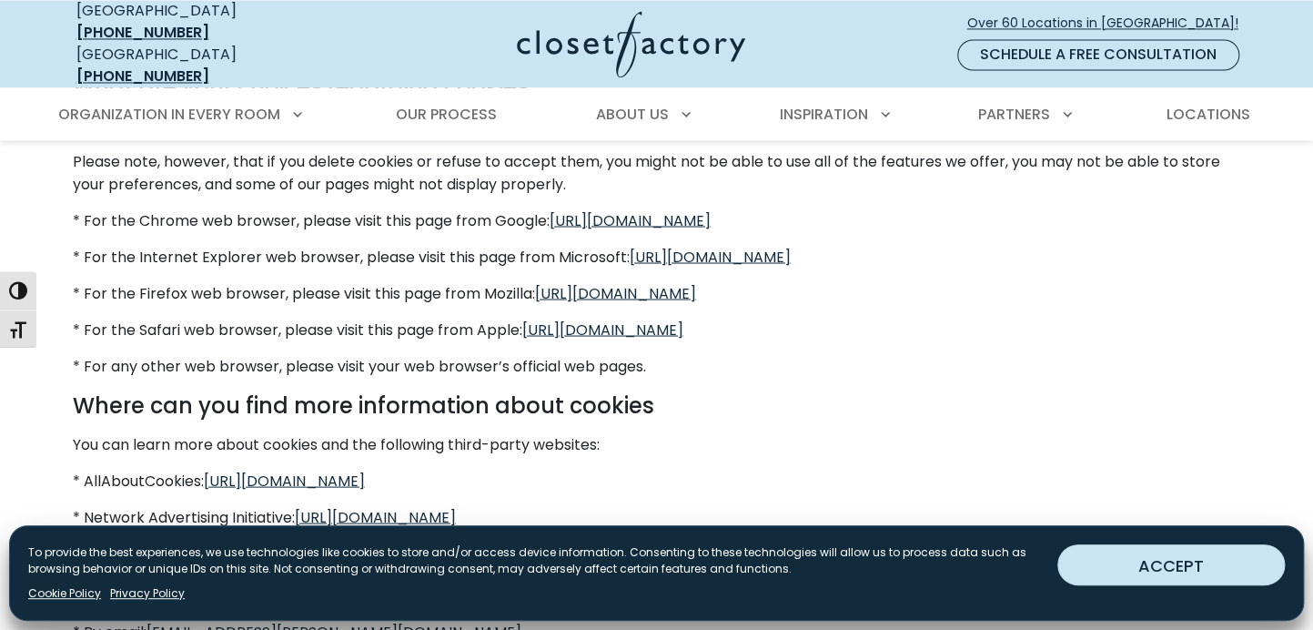
click at [1190, 581] on button "ACCEPT" at bounding box center [1170, 564] width 227 height 41
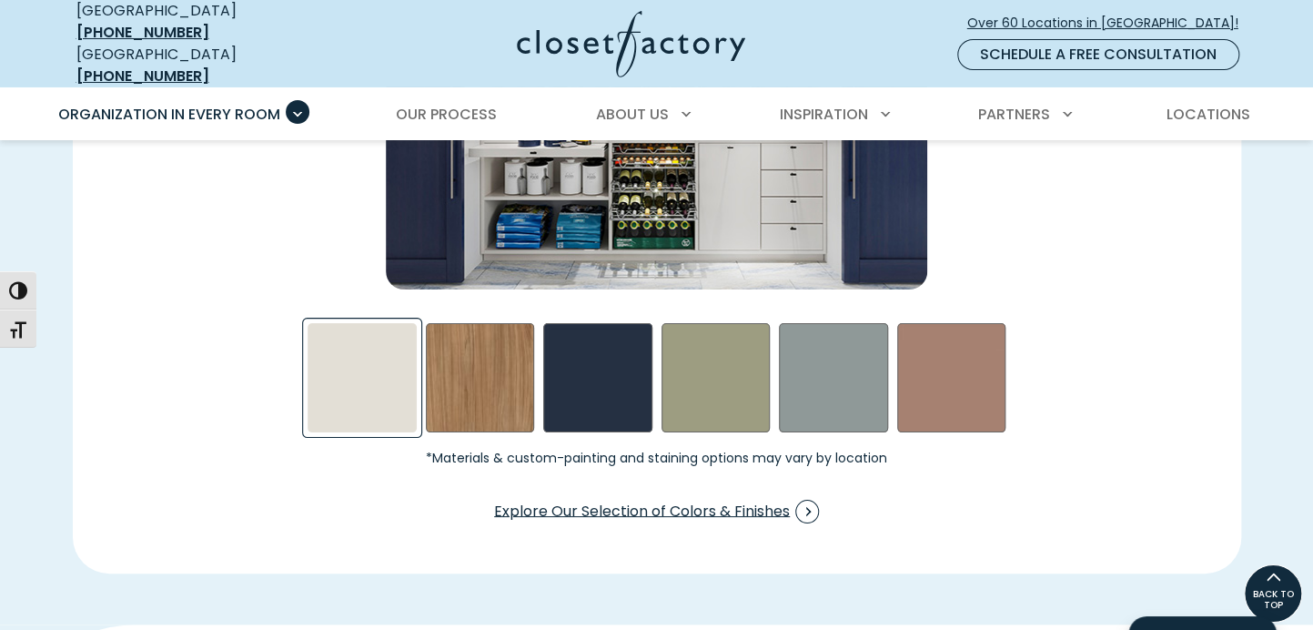
scroll to position [2981, 0]
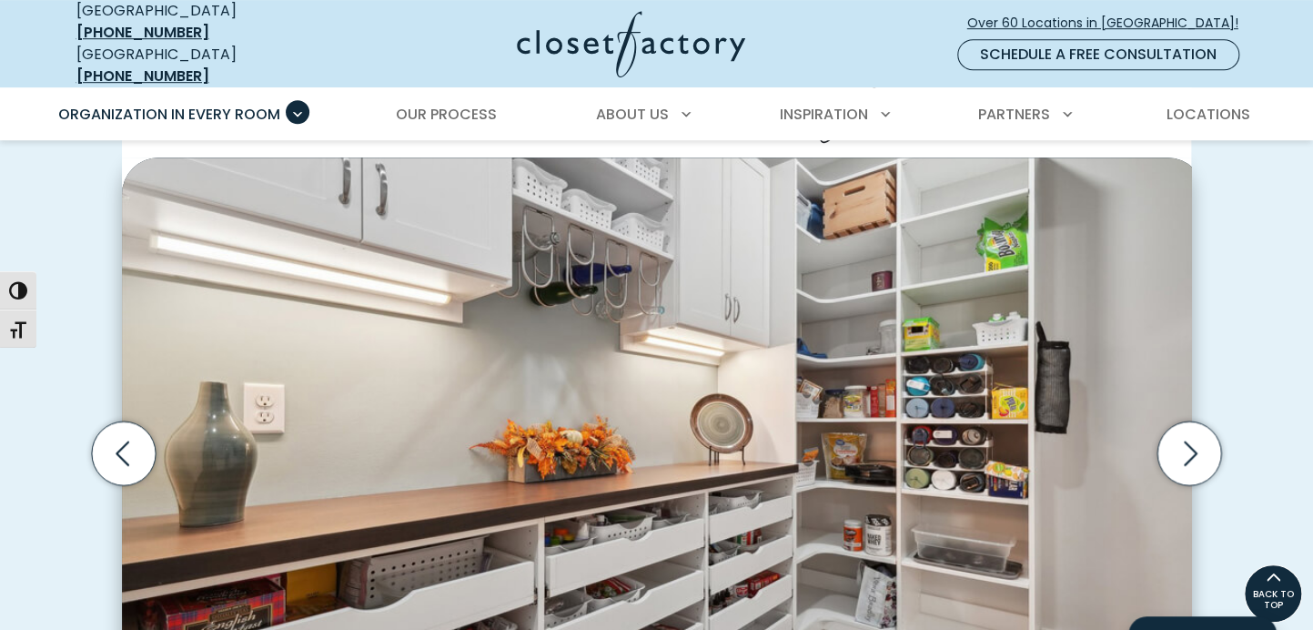
scroll to position [497, 0]
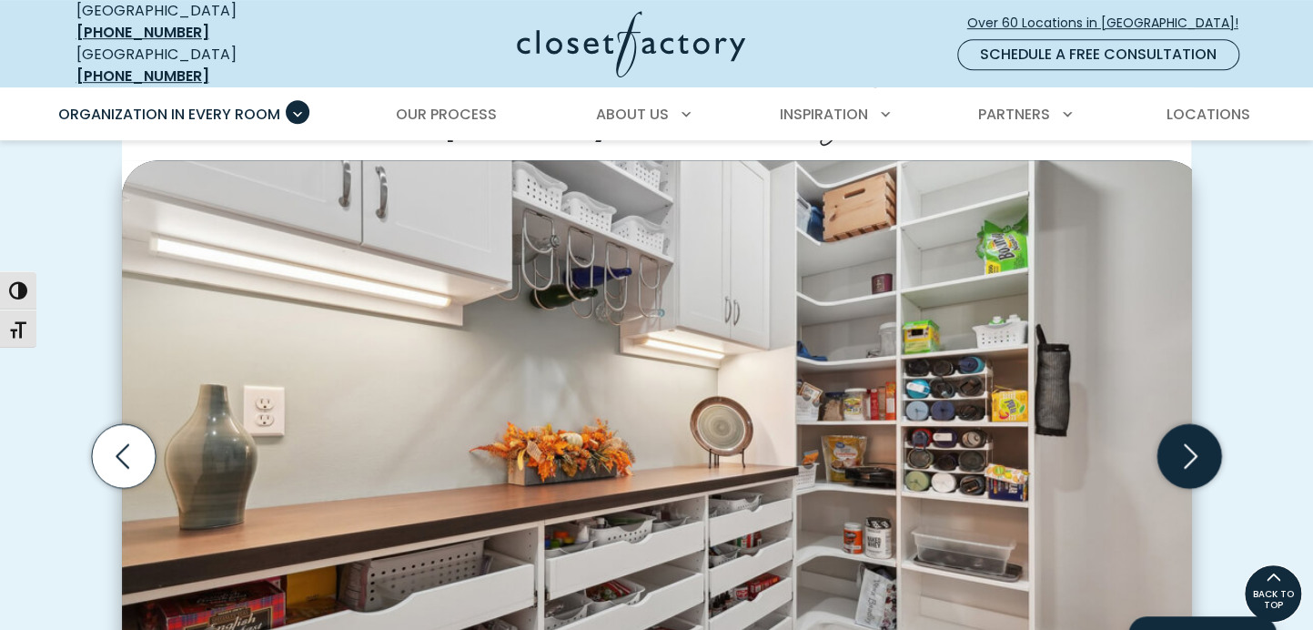
click at [1197, 424] on icon "Next slide" at bounding box center [1189, 456] width 64 height 64
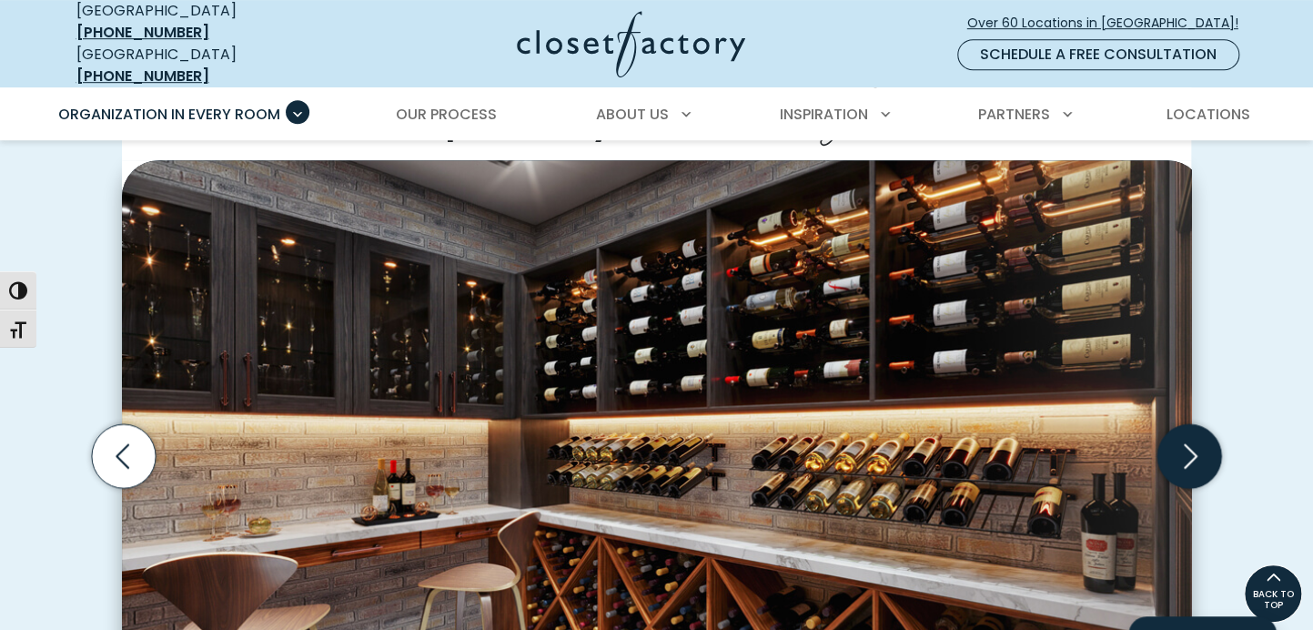
click at [1197, 424] on icon "Next slide" at bounding box center [1189, 456] width 64 height 64
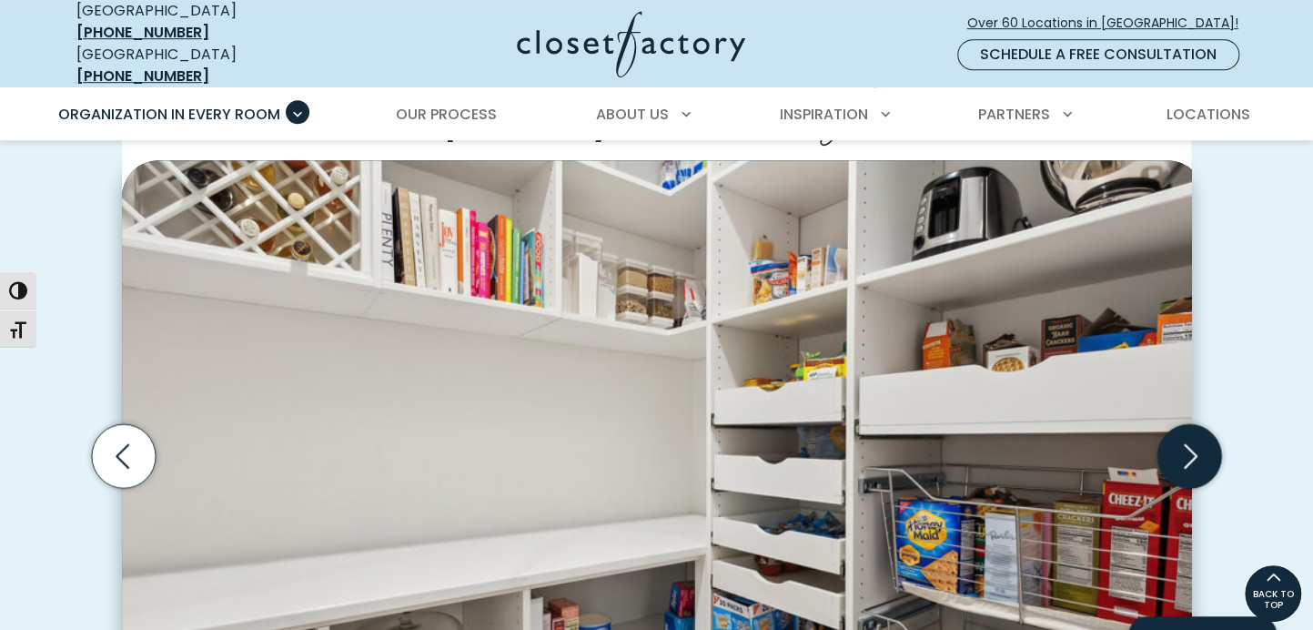
click at [1197, 424] on icon "Next slide" at bounding box center [1189, 456] width 64 height 64
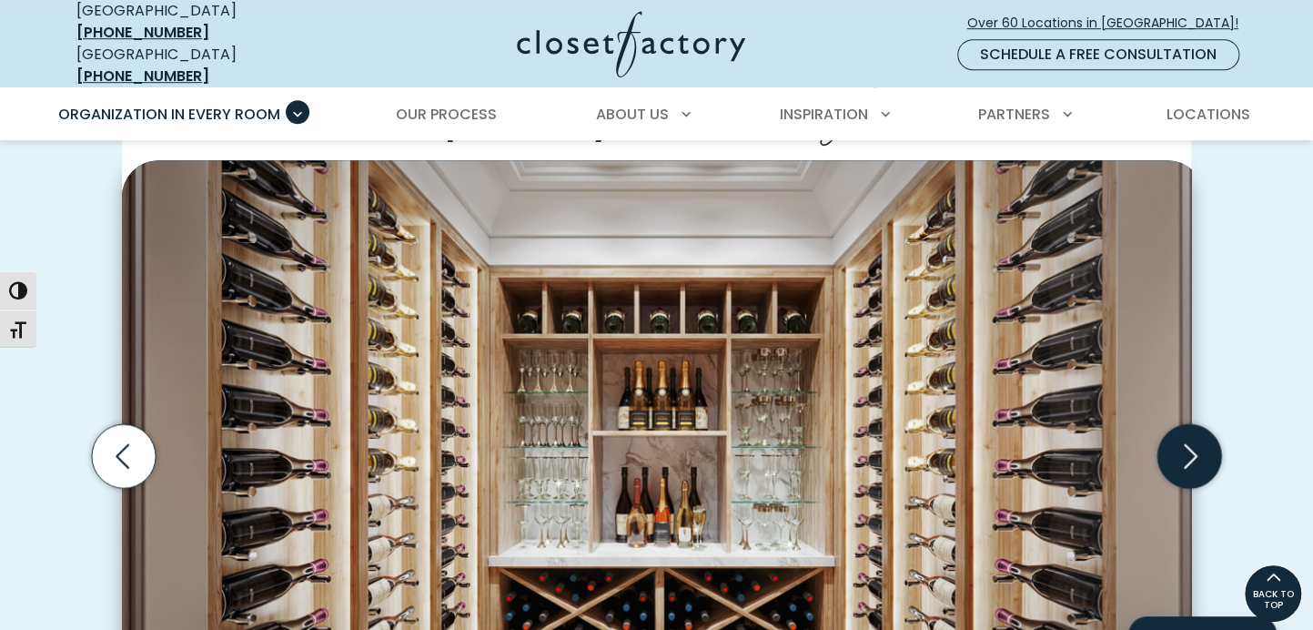
click at [1195, 424] on icon "Next slide" at bounding box center [1189, 456] width 64 height 64
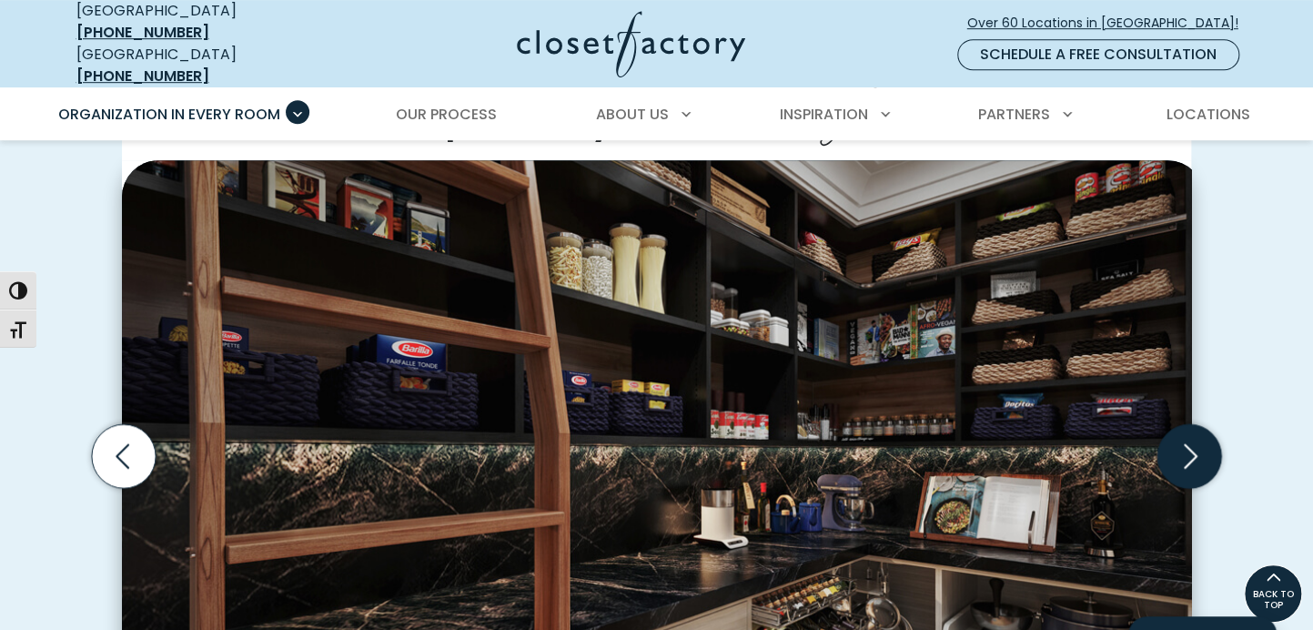
click at [1191, 424] on icon "Next slide" at bounding box center [1189, 456] width 64 height 64
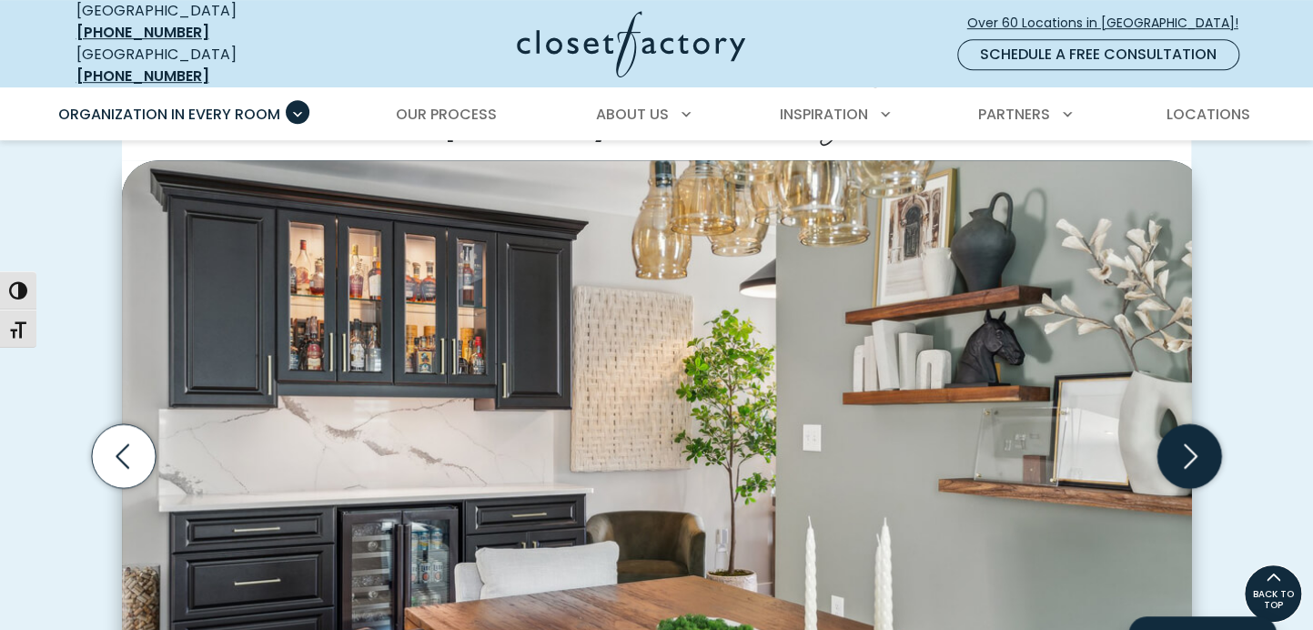
click at [1191, 424] on icon "Next slide" at bounding box center [1189, 456] width 64 height 64
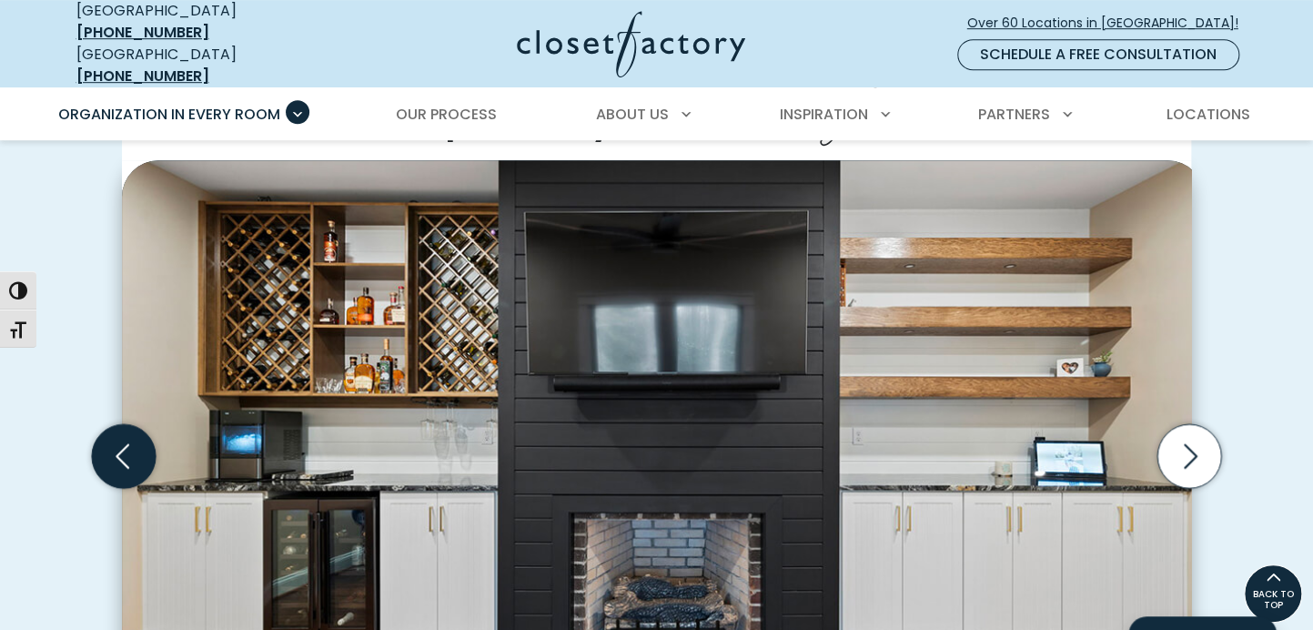
click at [111, 424] on icon "Previous slide" at bounding box center [124, 456] width 64 height 64
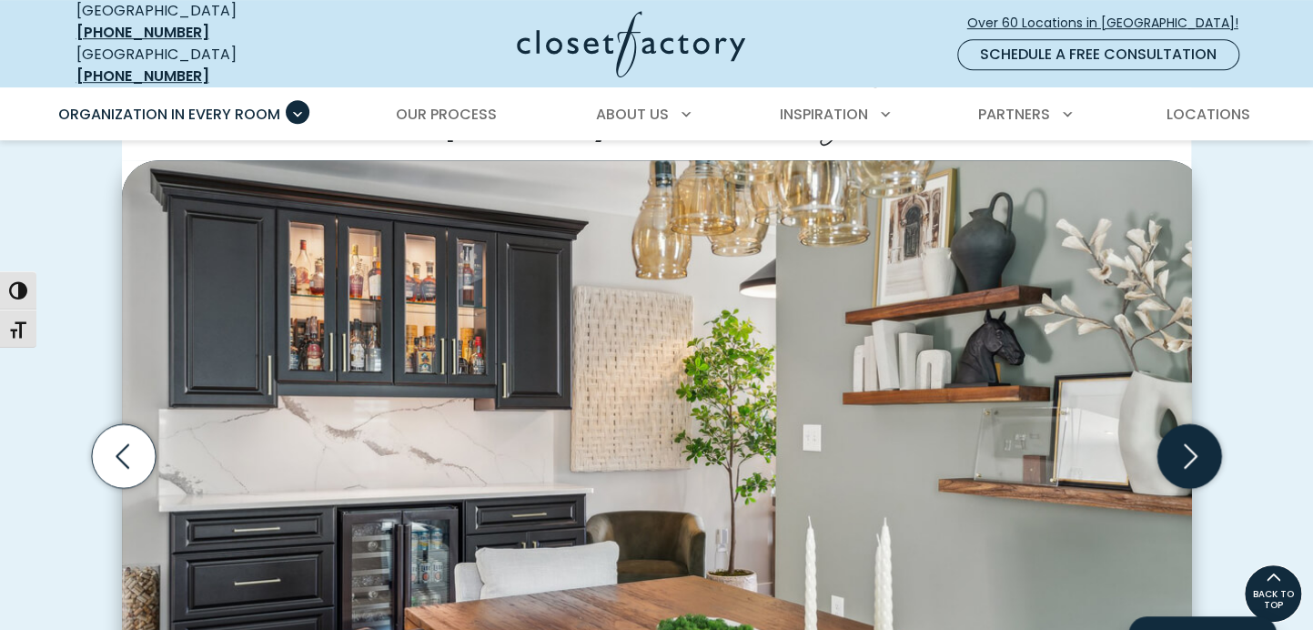
click at [1207, 424] on icon "Next slide" at bounding box center [1189, 456] width 64 height 64
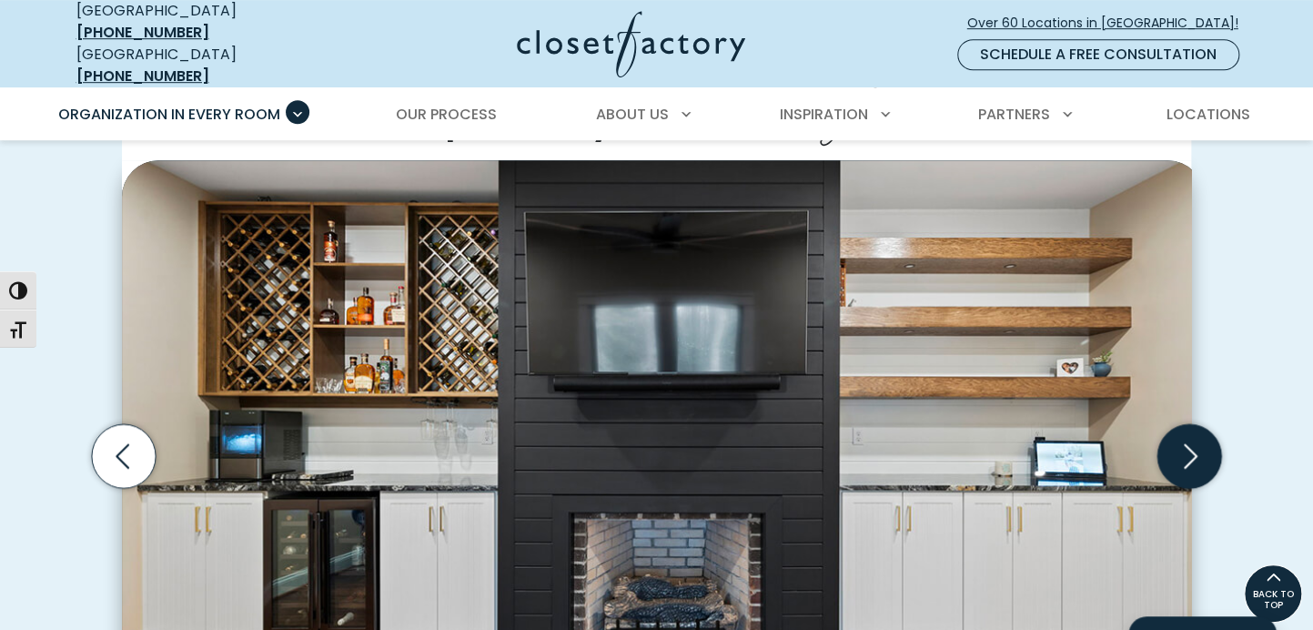
click at [1207, 424] on icon "Next slide" at bounding box center [1189, 456] width 64 height 64
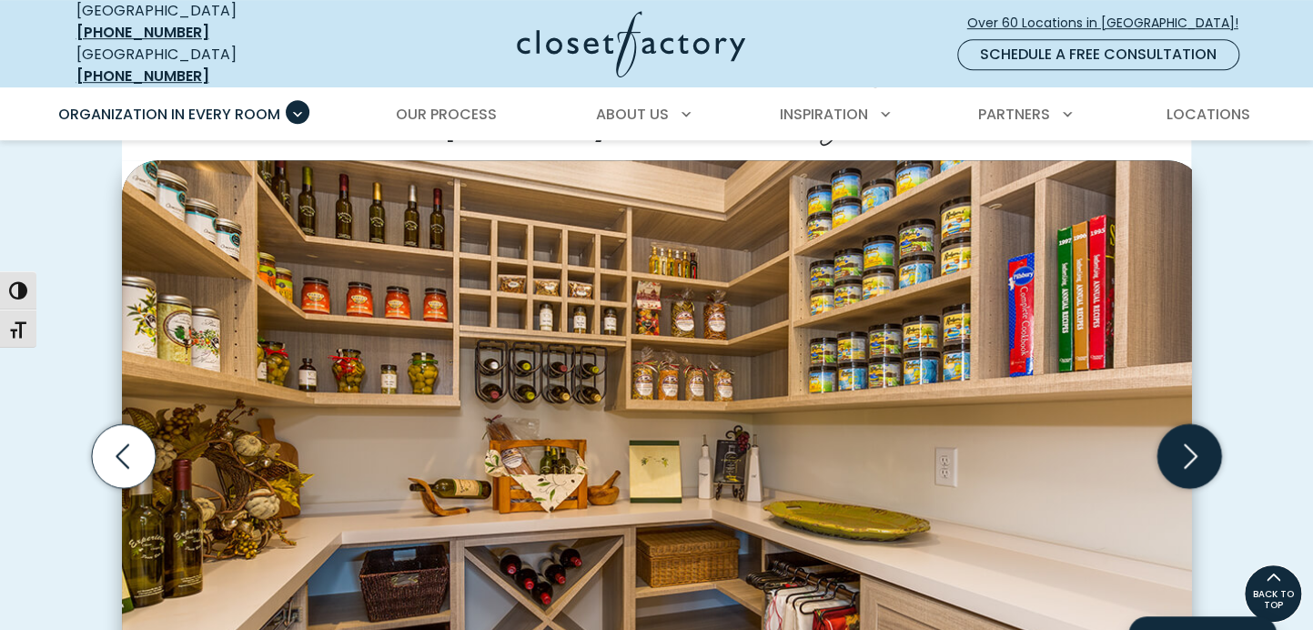
click at [1207, 424] on icon "Next slide" at bounding box center [1189, 456] width 64 height 64
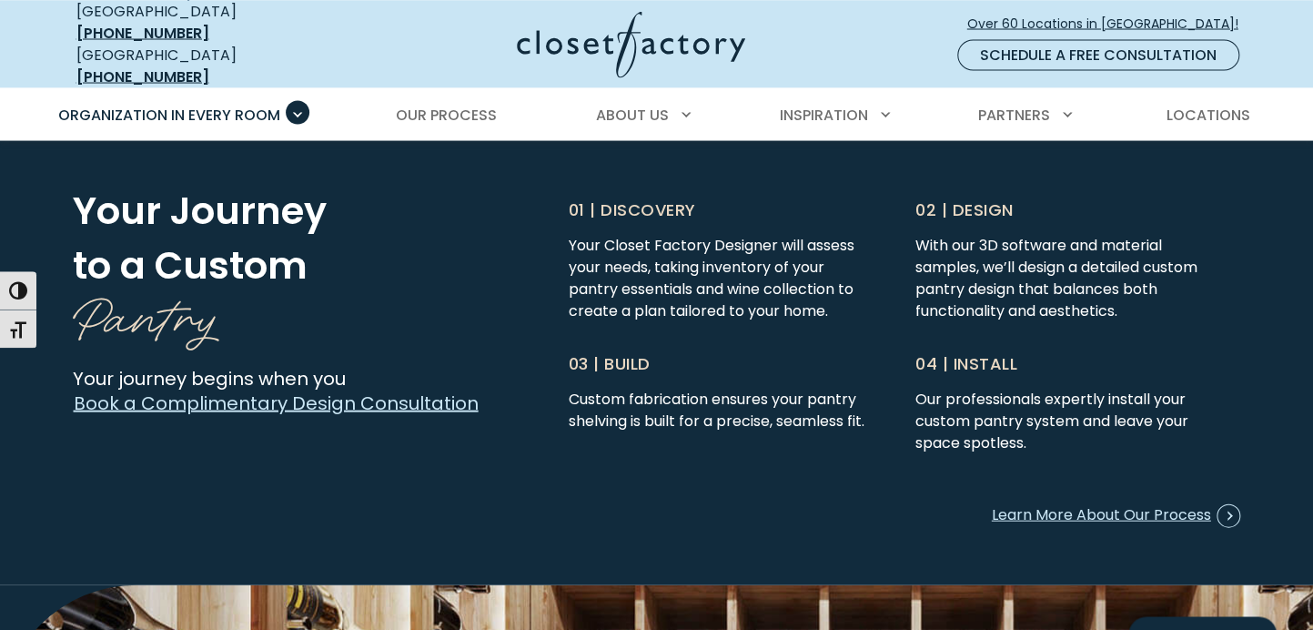
scroll to position [4772, 0]
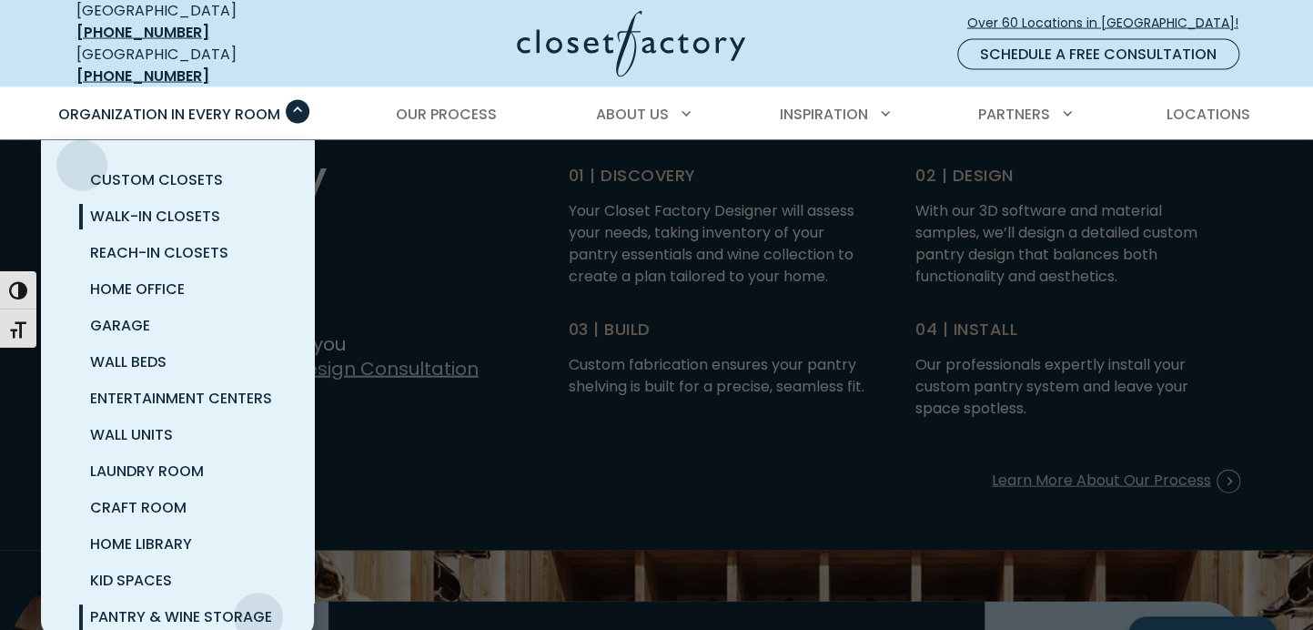
click at [90, 206] on span "Walk-In Closets" at bounding box center [155, 216] width 130 height 21
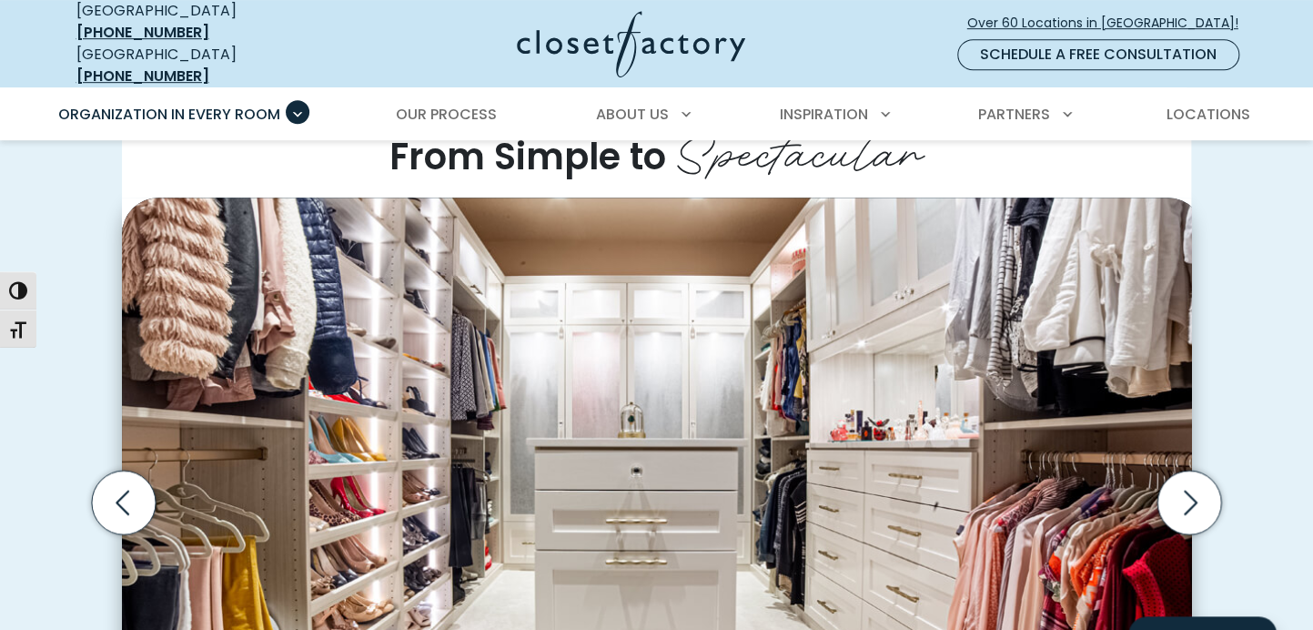
scroll to position [472, 0]
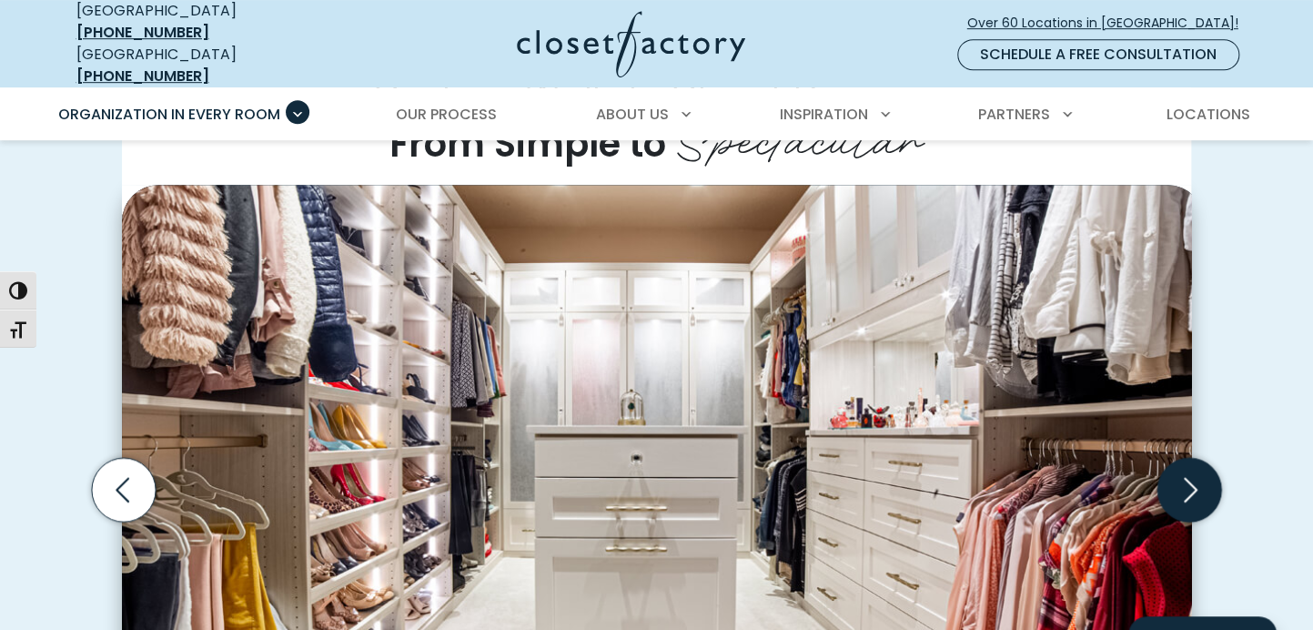
click at [1193, 458] on icon "Next slide" at bounding box center [1189, 490] width 64 height 64
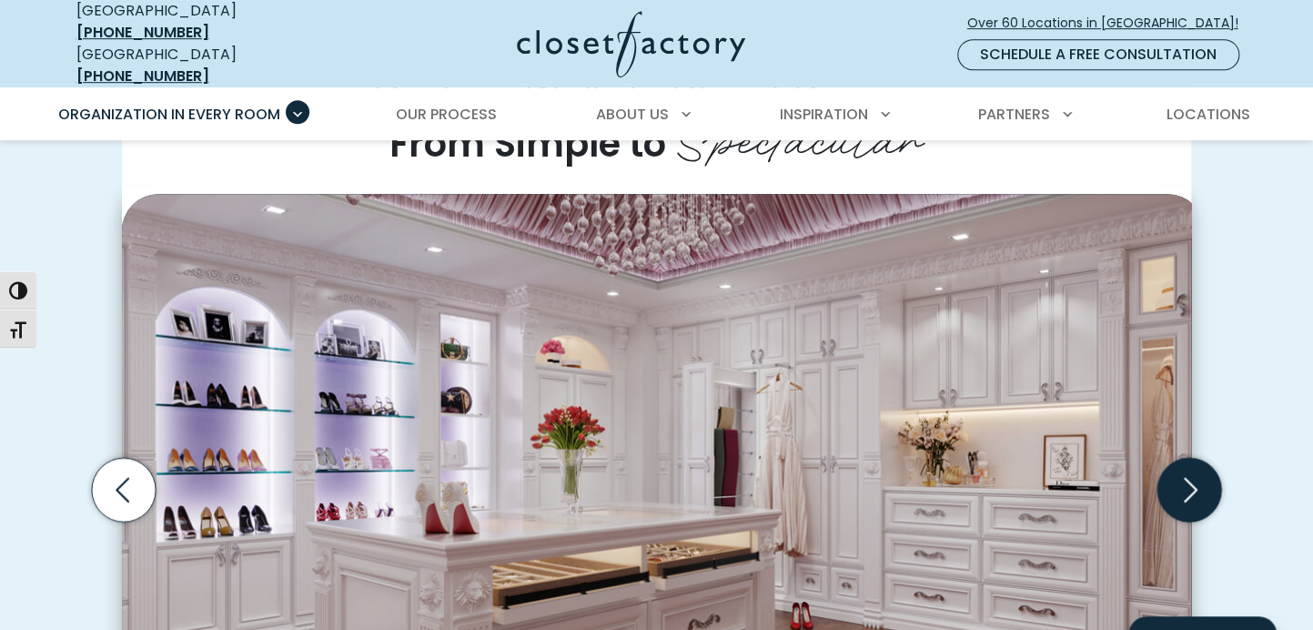
click at [1195, 458] on icon "Next slide" at bounding box center [1189, 490] width 64 height 64
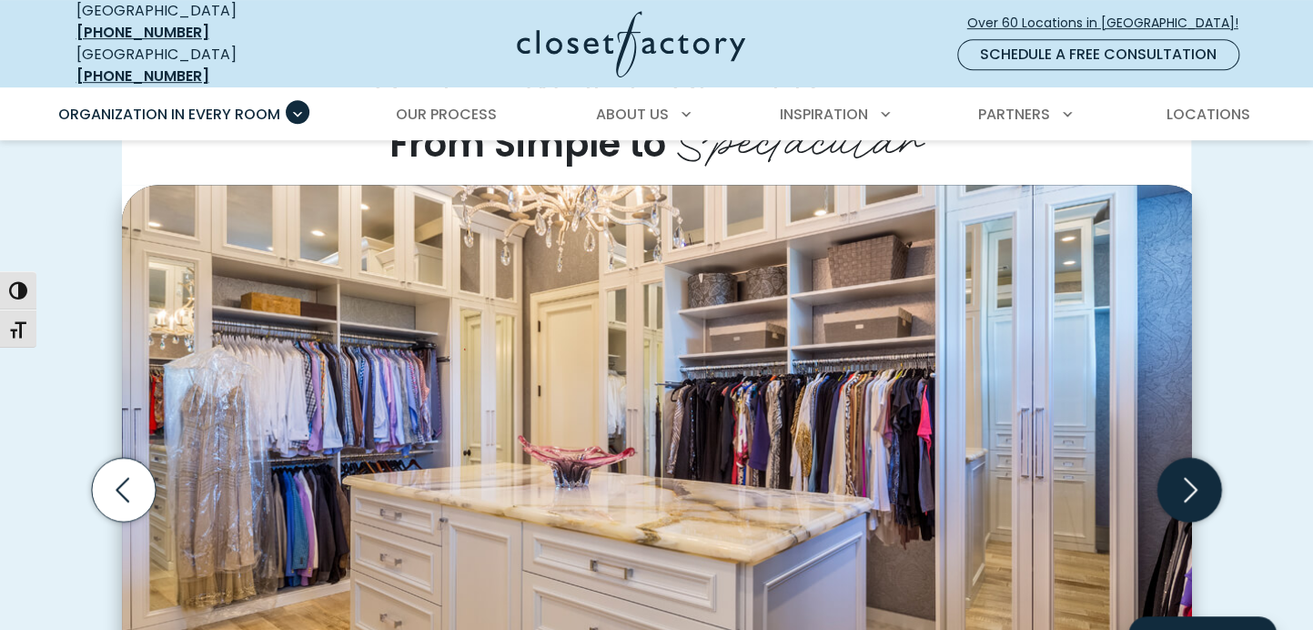
click at [1196, 477] on icon "Next slide" at bounding box center [1191, 489] width 14 height 25
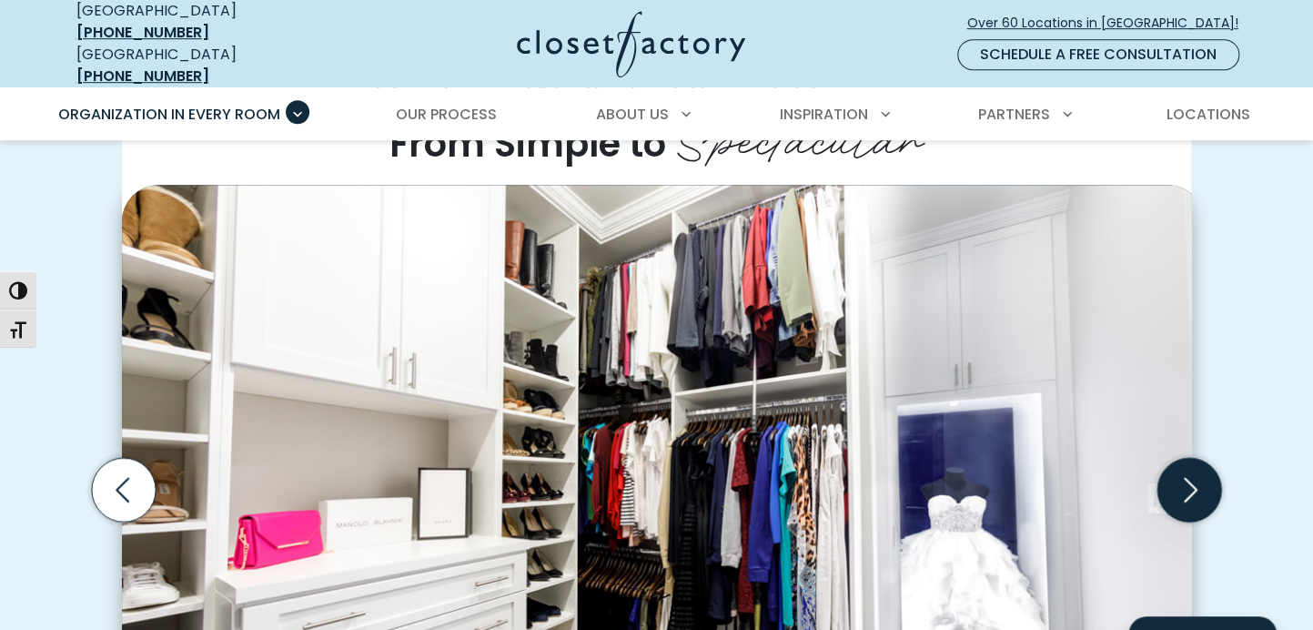
click at [1196, 477] on icon "Next slide" at bounding box center [1191, 489] width 14 height 25
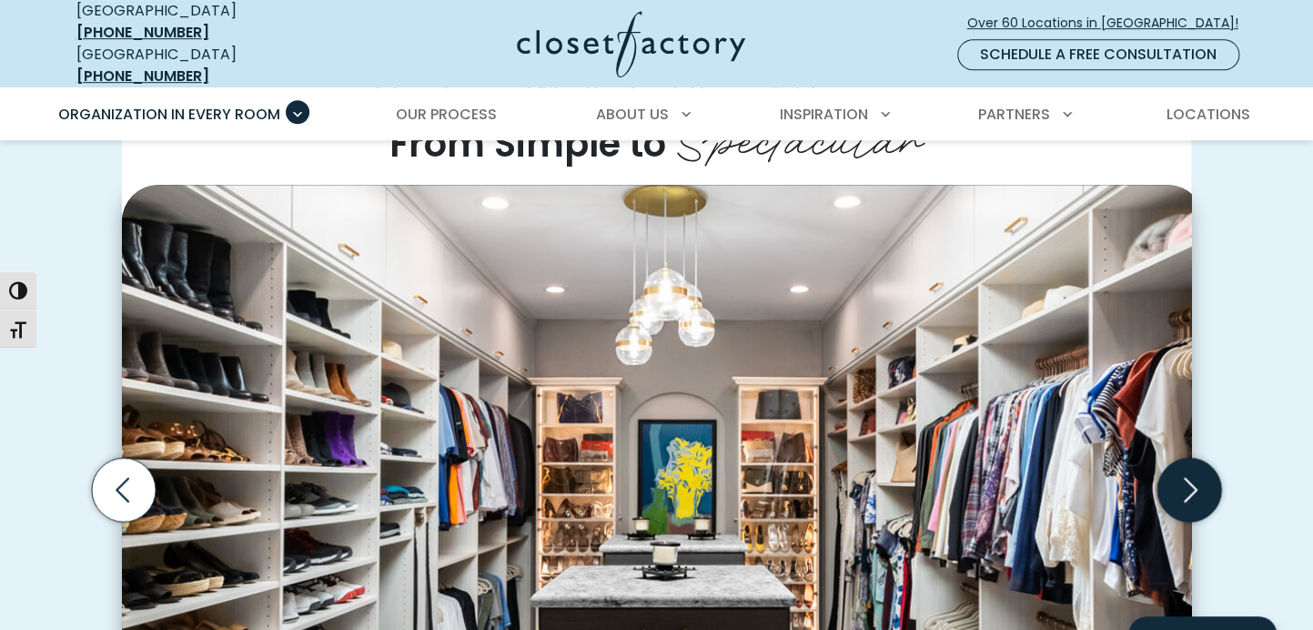
click at [1196, 477] on icon "Next slide" at bounding box center [1191, 489] width 14 height 25
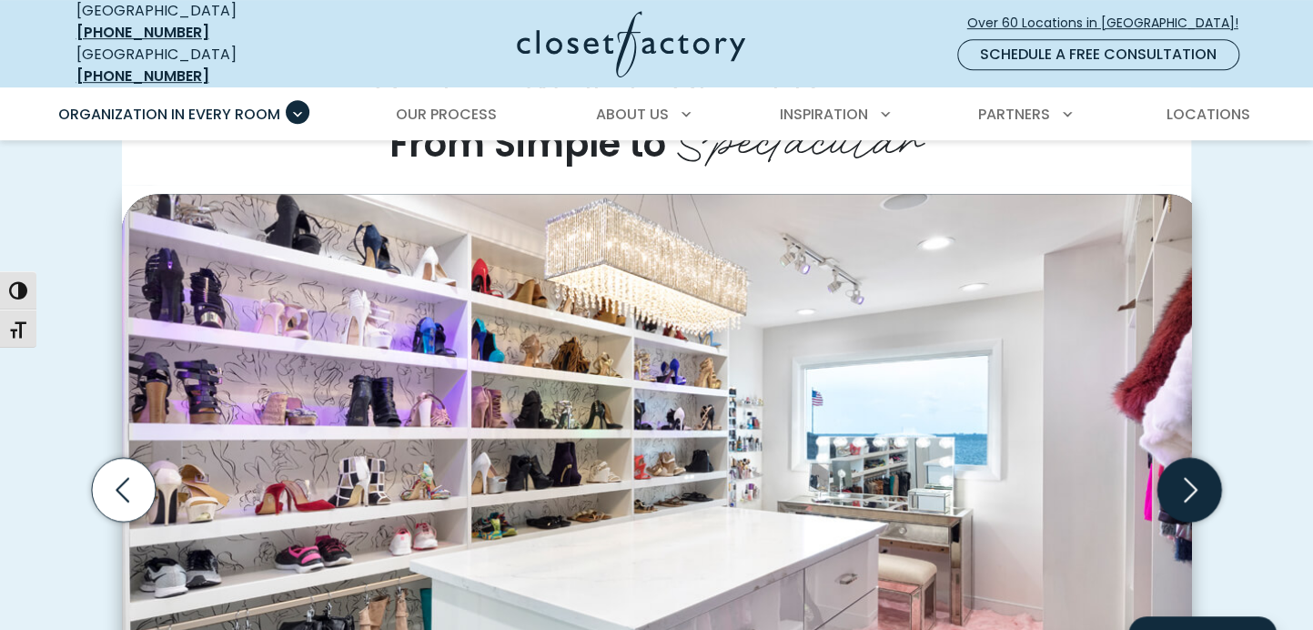
click at [1196, 477] on icon "Next slide" at bounding box center [1191, 489] width 14 height 25
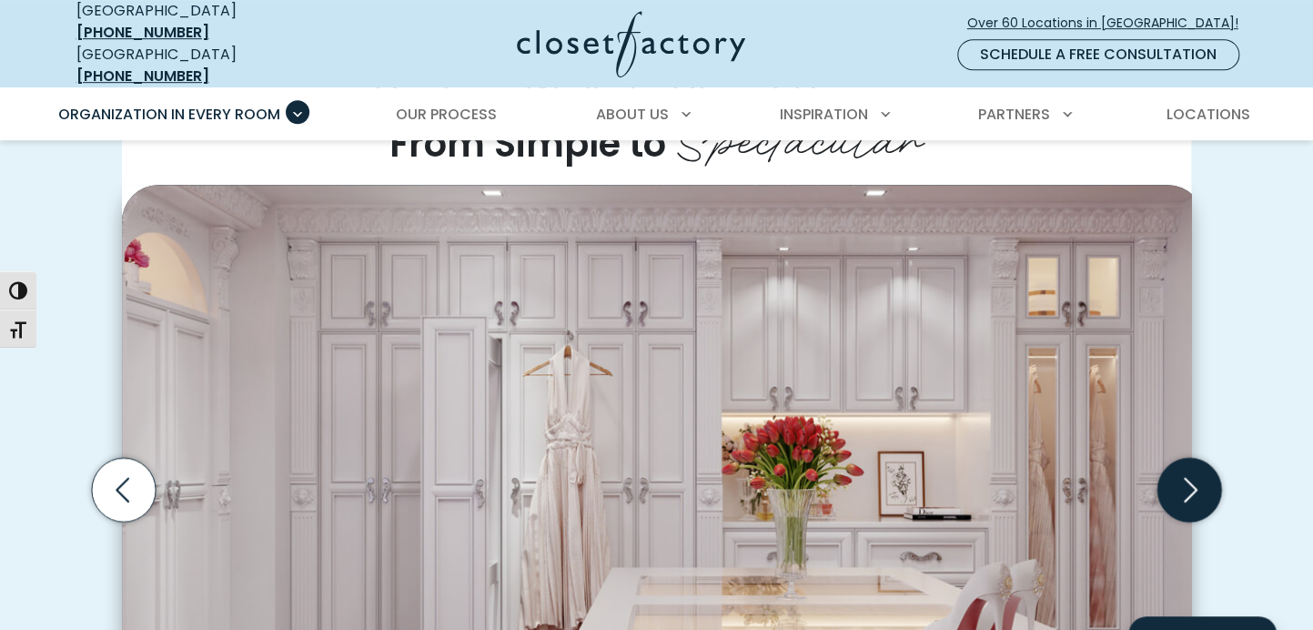
click at [1196, 477] on icon "Next slide" at bounding box center [1191, 489] width 14 height 25
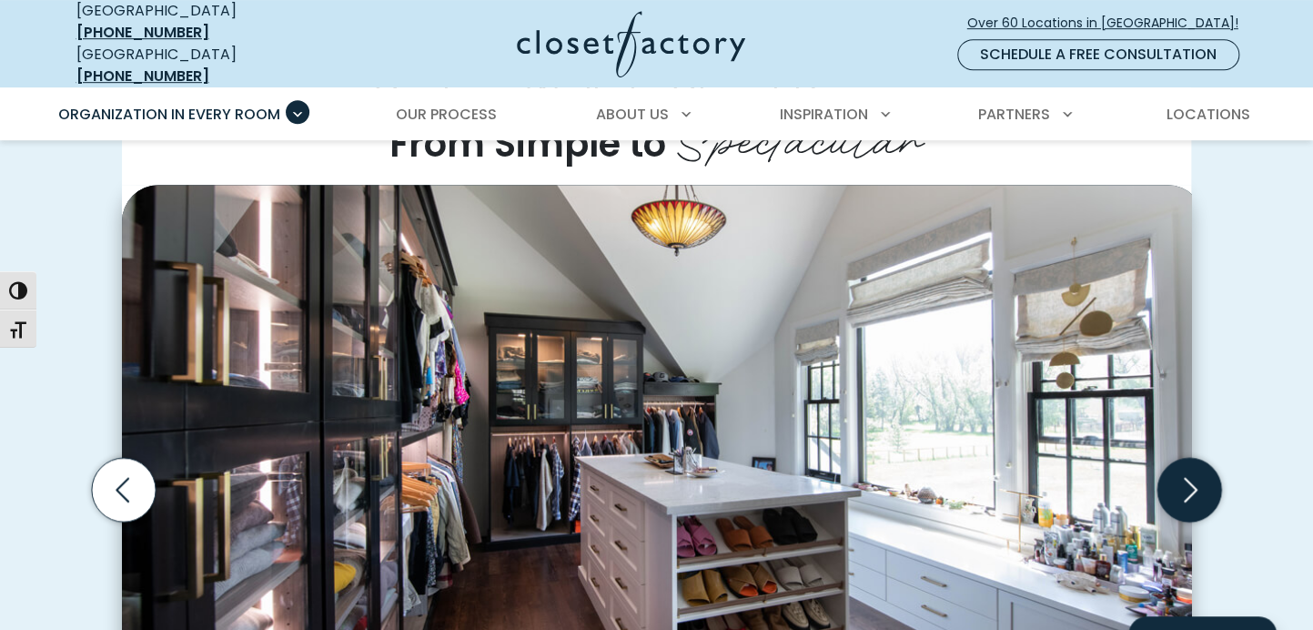
click at [1196, 477] on icon "Next slide" at bounding box center [1191, 489] width 14 height 25
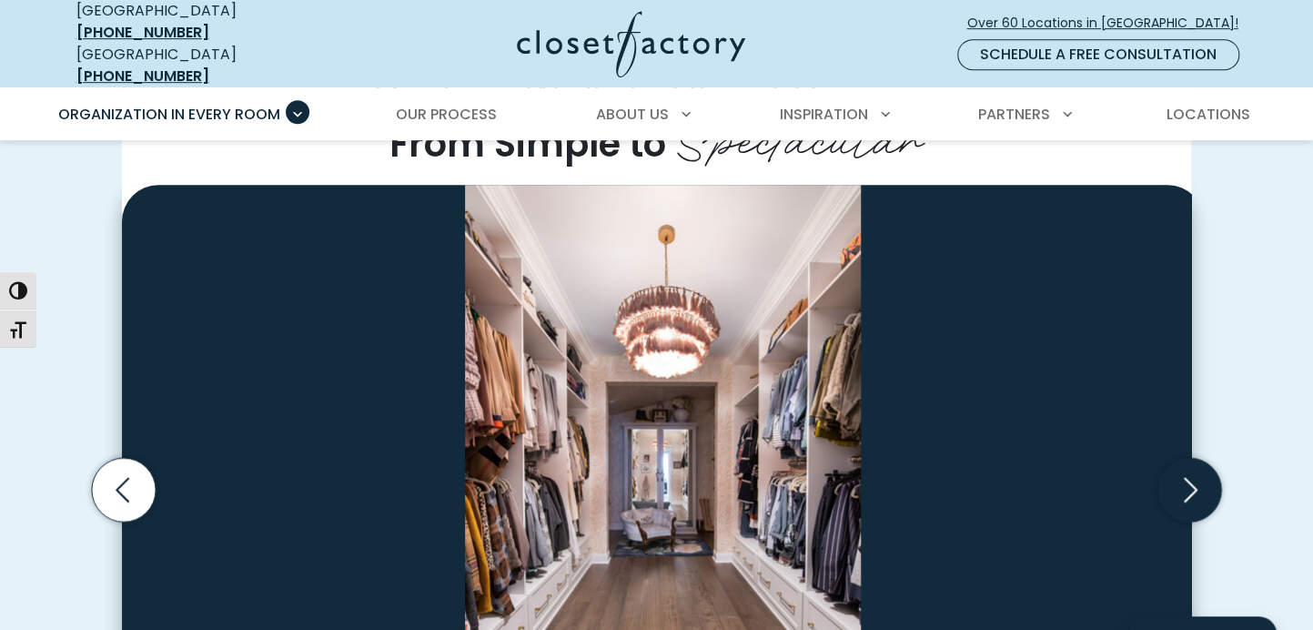
click at [1196, 477] on icon "Next slide" at bounding box center [1191, 489] width 14 height 25
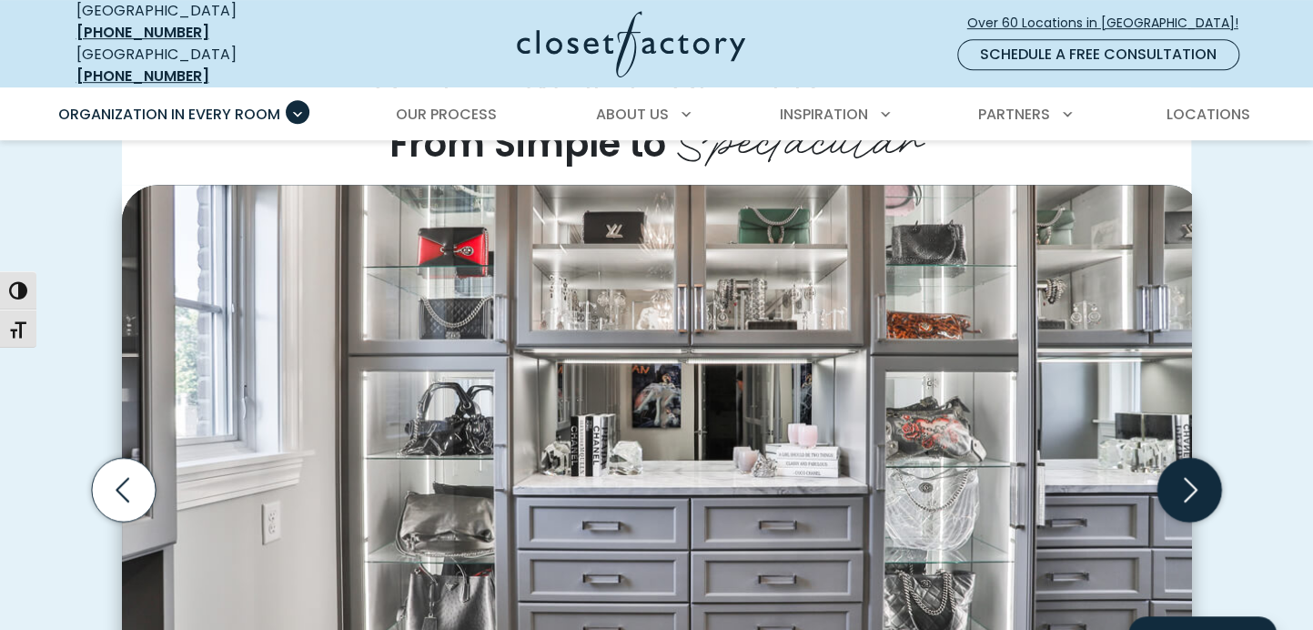
click at [1196, 477] on icon "Next slide" at bounding box center [1191, 489] width 14 height 25
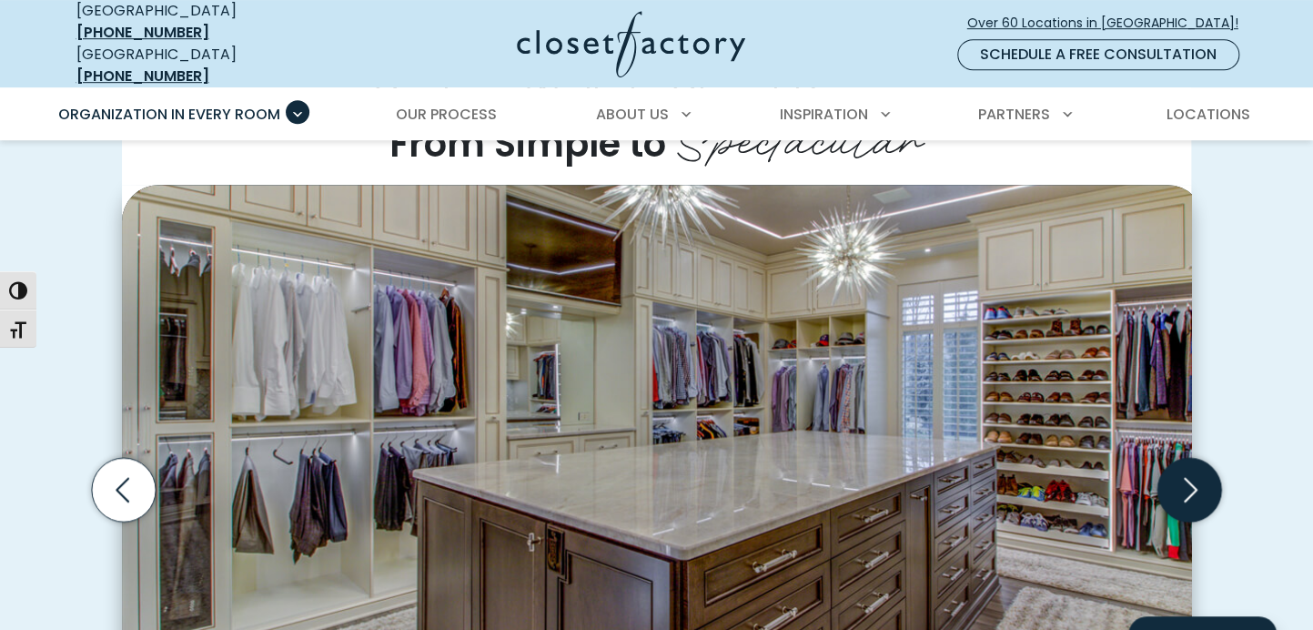
click at [1197, 477] on icon "Next slide" at bounding box center [1191, 489] width 14 height 25
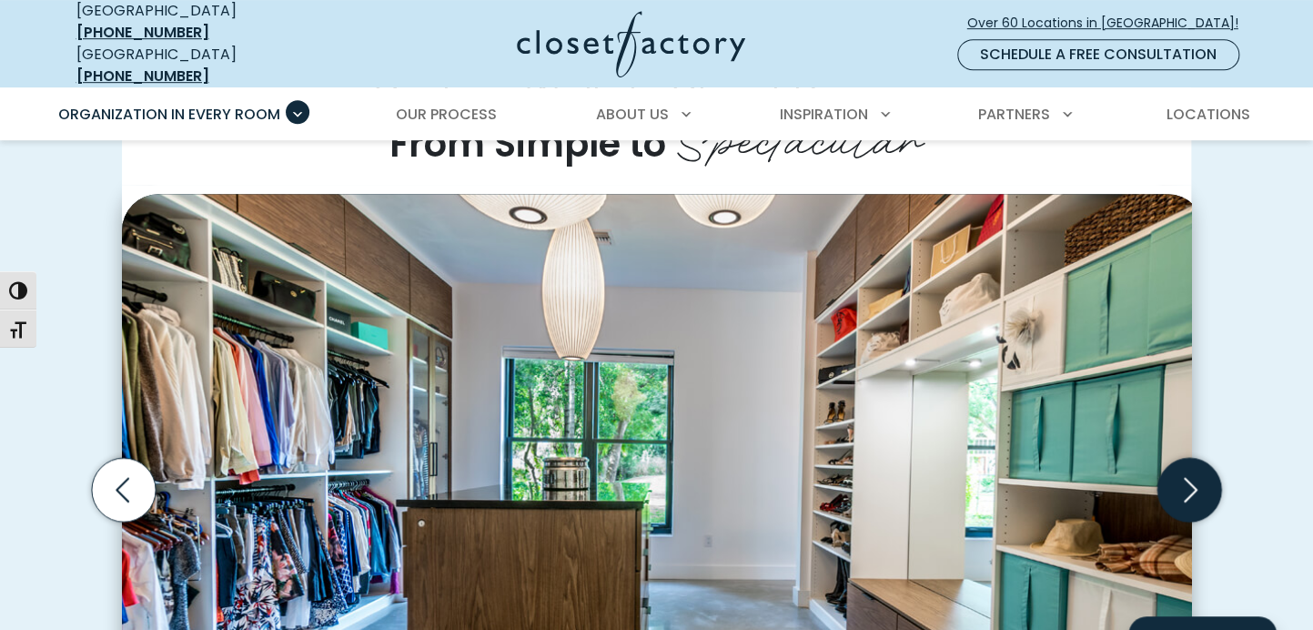
click at [1197, 477] on icon "Next slide" at bounding box center [1191, 489] width 14 height 25
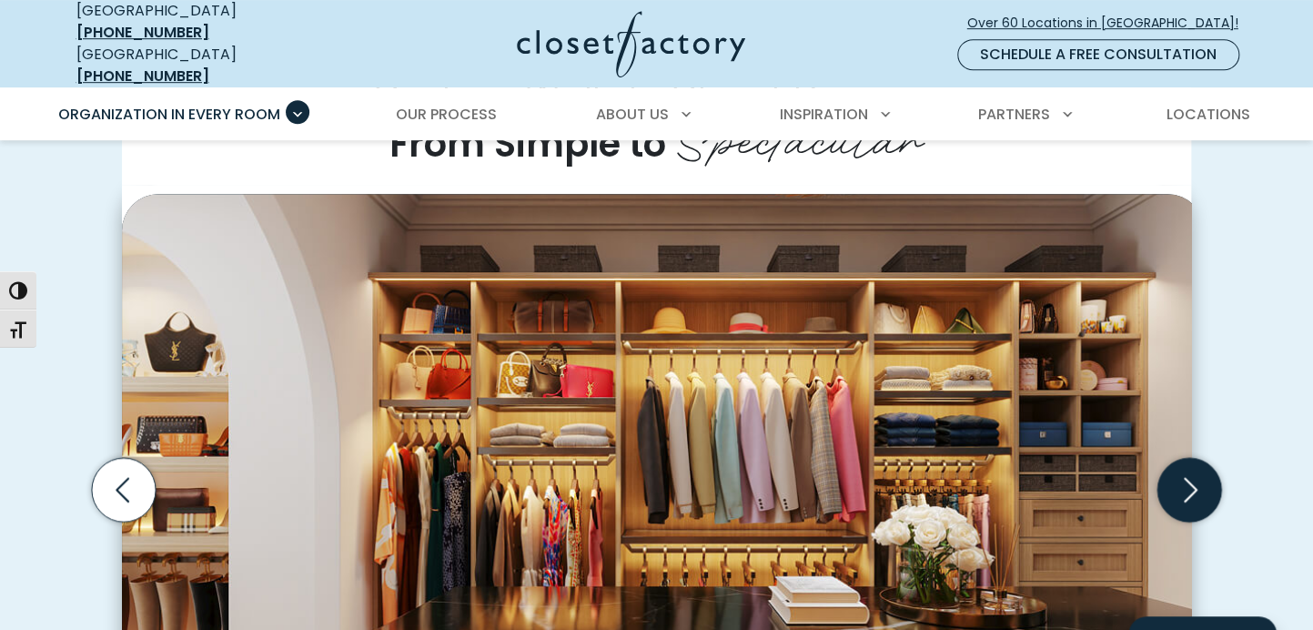
click at [1205, 458] on icon "Next slide" at bounding box center [1189, 490] width 64 height 64
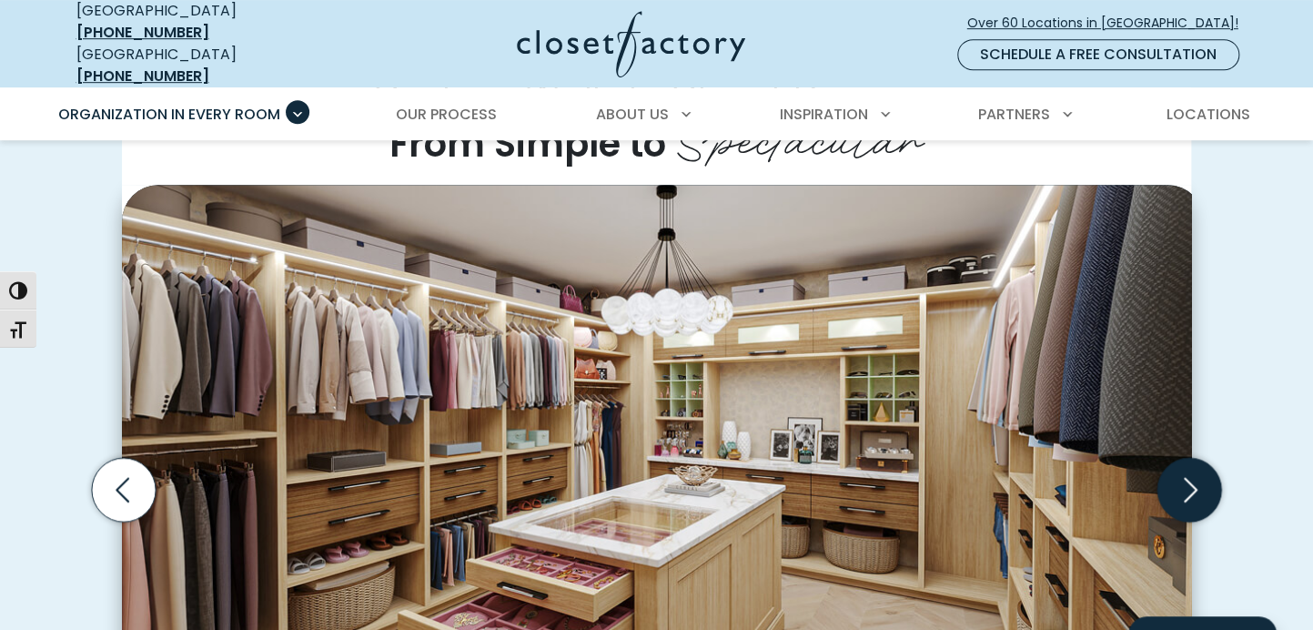
click at [1203, 458] on icon "Next slide" at bounding box center [1189, 490] width 64 height 64
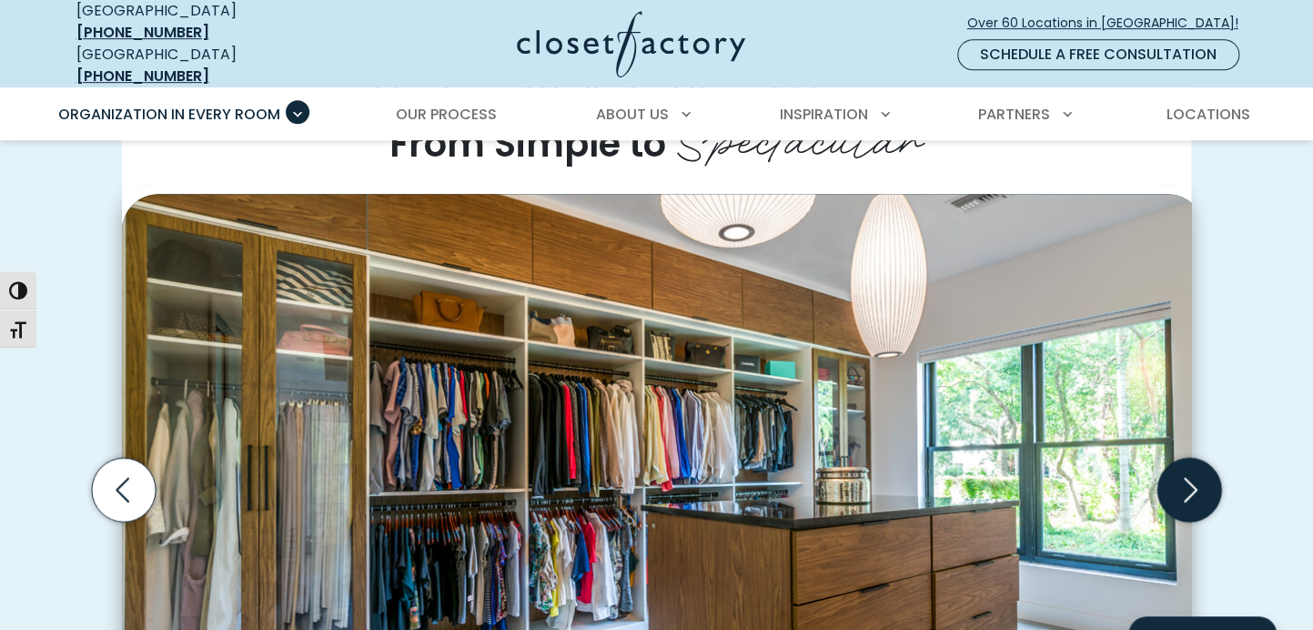
click at [1197, 477] on icon "Next slide" at bounding box center [1191, 489] width 14 height 25
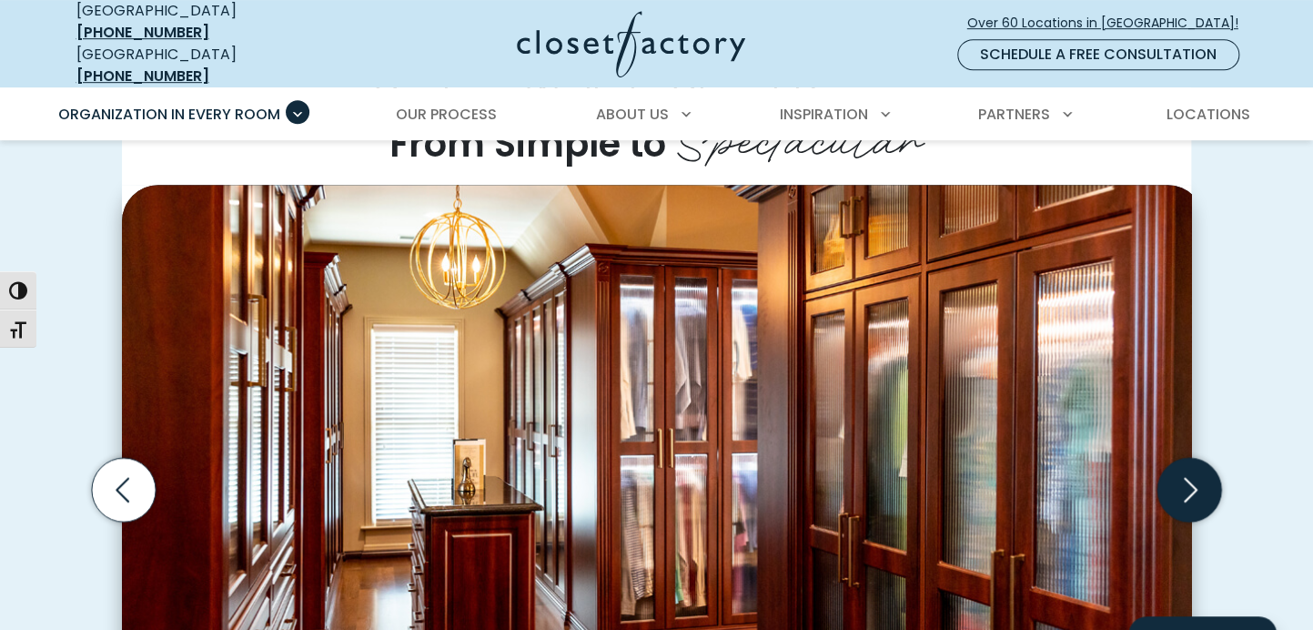
click at [1197, 477] on icon "Next slide" at bounding box center [1191, 489] width 14 height 25
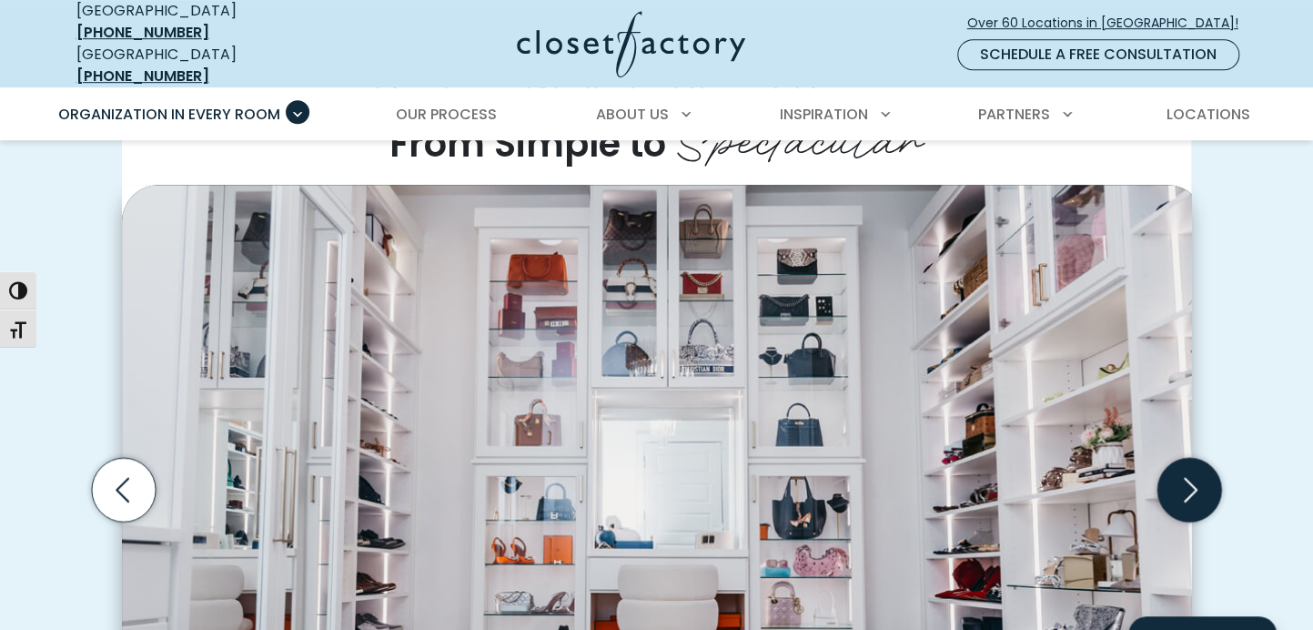
click at [1202, 458] on icon "Next slide" at bounding box center [1189, 490] width 64 height 64
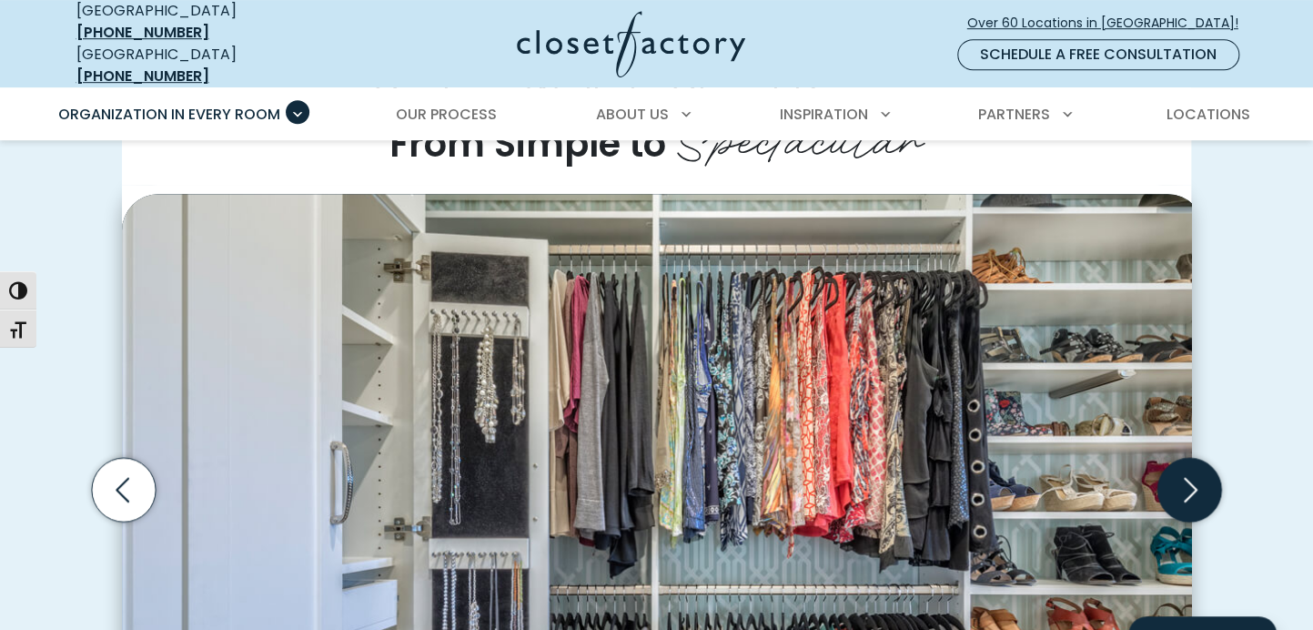
click at [1203, 458] on icon "Next slide" at bounding box center [1189, 490] width 64 height 64
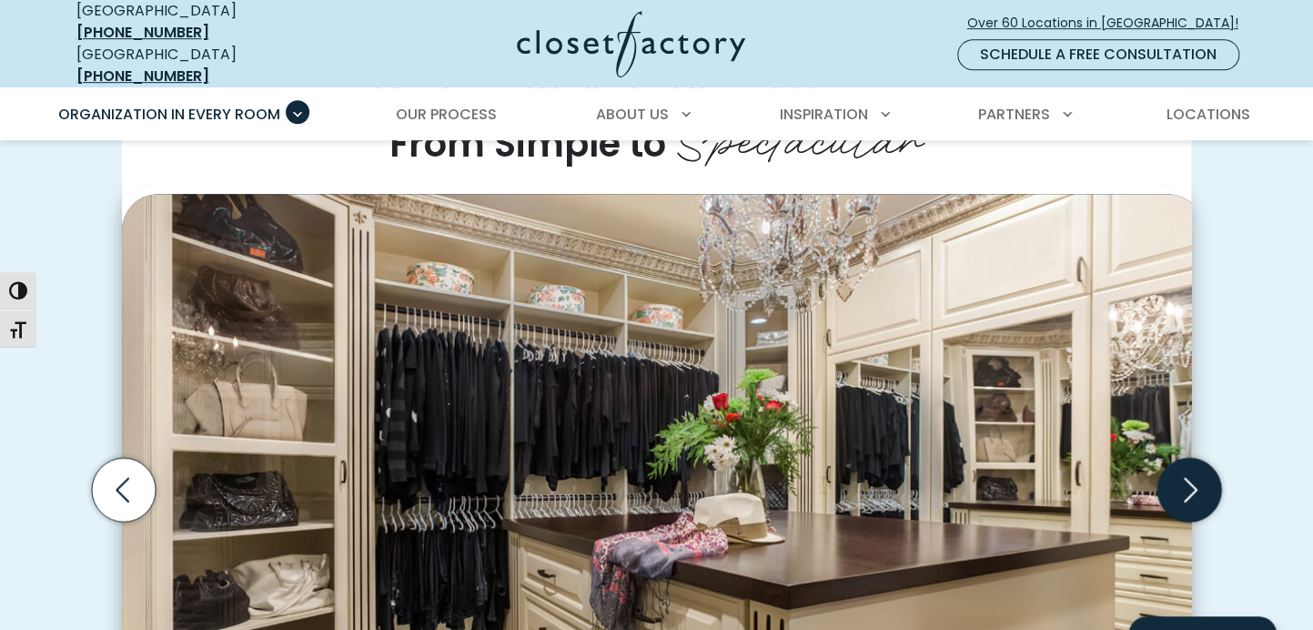
click at [1191, 458] on icon "Next slide" at bounding box center [1189, 490] width 64 height 64
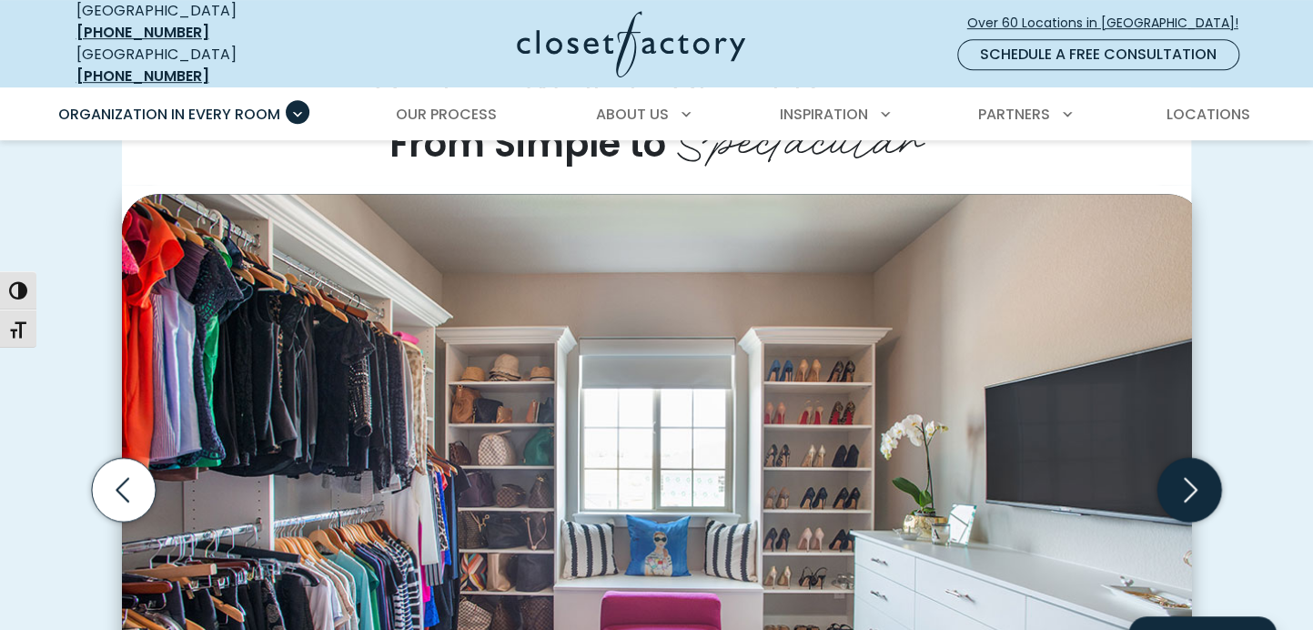
click at [1192, 458] on icon "Next slide" at bounding box center [1189, 490] width 64 height 64
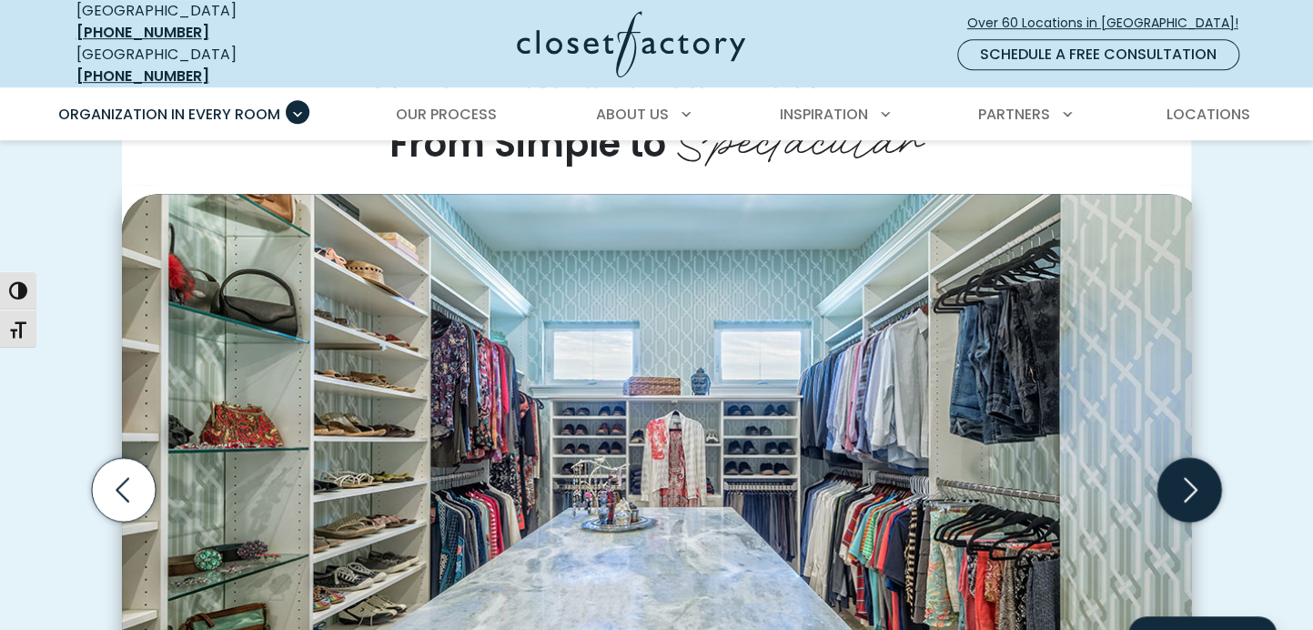
click at [1192, 458] on icon "Next slide" at bounding box center [1189, 490] width 64 height 64
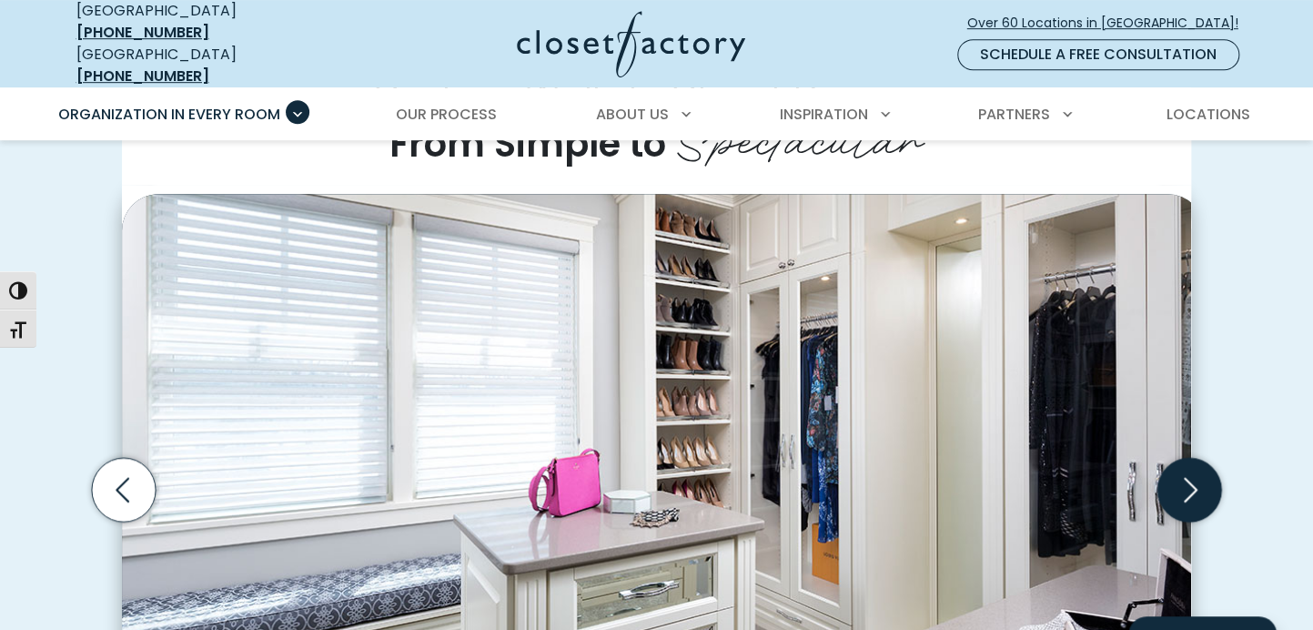
click at [1192, 458] on icon "Next slide" at bounding box center [1189, 490] width 64 height 64
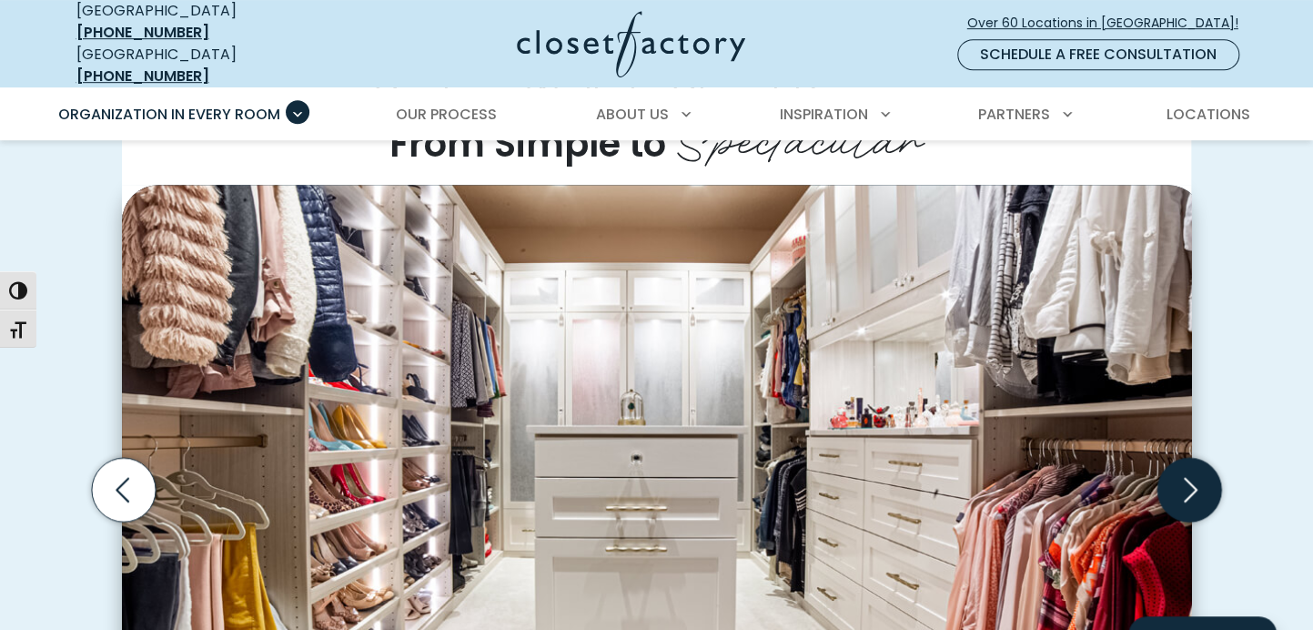
click at [1193, 458] on icon "Next slide" at bounding box center [1189, 490] width 64 height 64
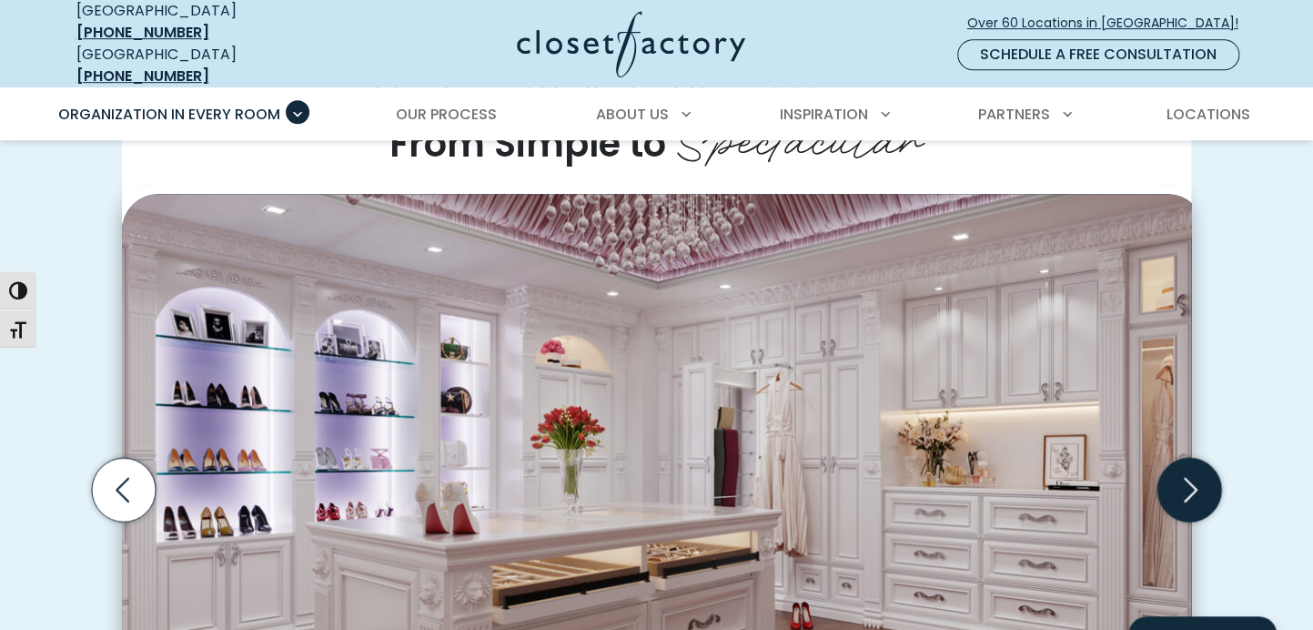
click at [1195, 477] on icon "Next slide" at bounding box center [1191, 489] width 14 height 25
